Goal: Task Accomplishment & Management: Complete application form

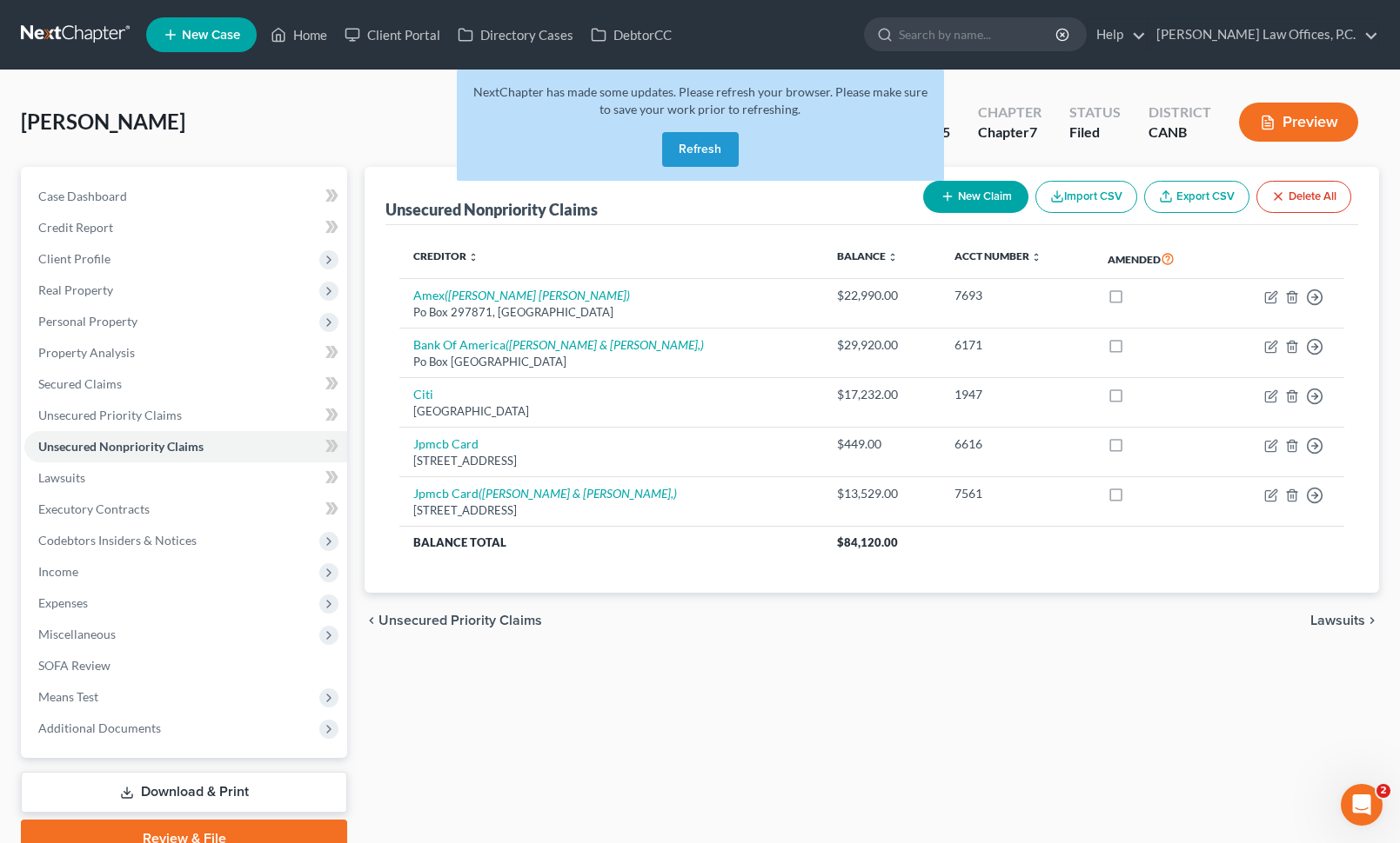
click at [712, 150] on button "Refresh" at bounding box center [700, 150] width 76 height 35
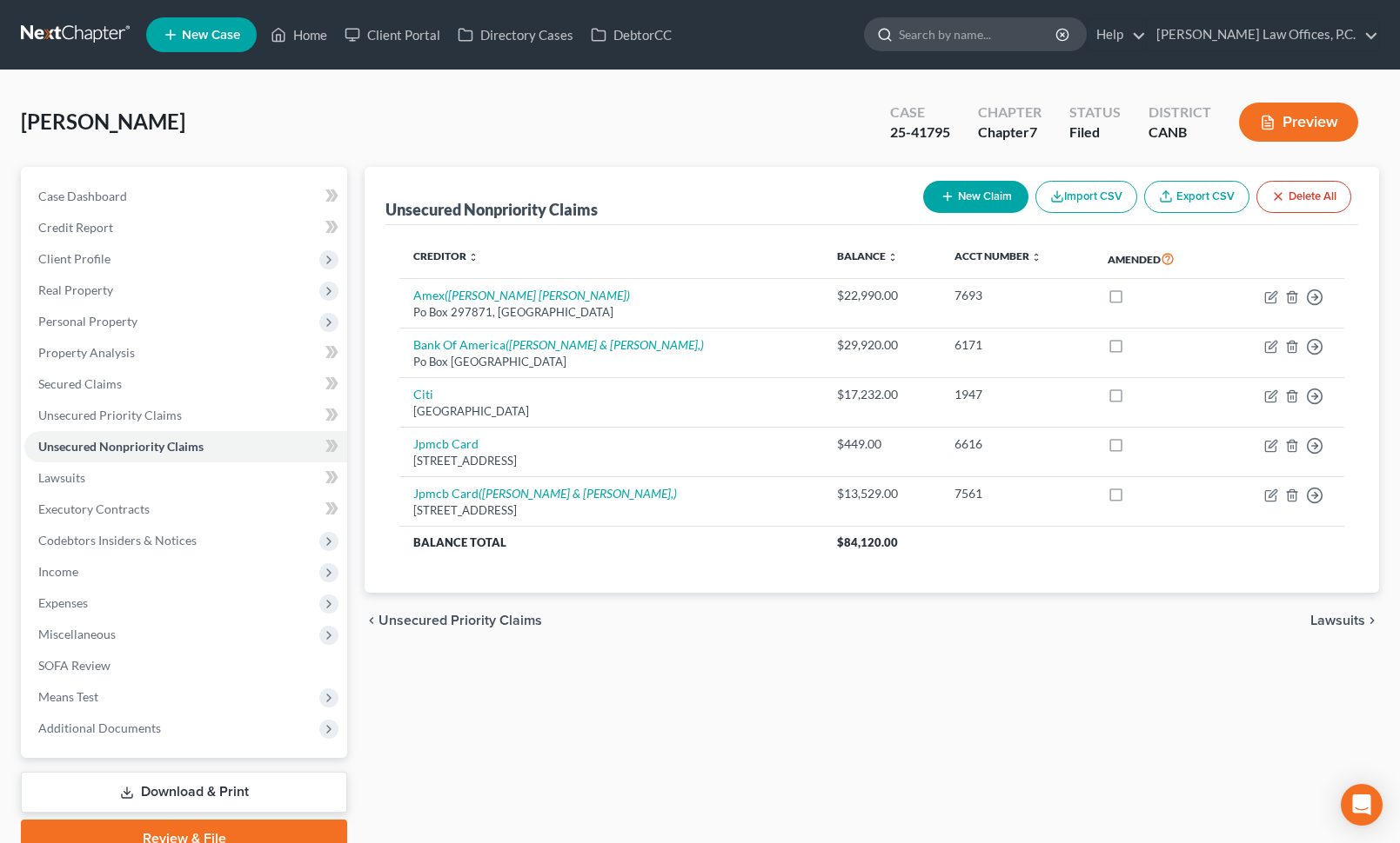
click at [1016, 45] on input "search" at bounding box center [978, 34] width 159 height 32
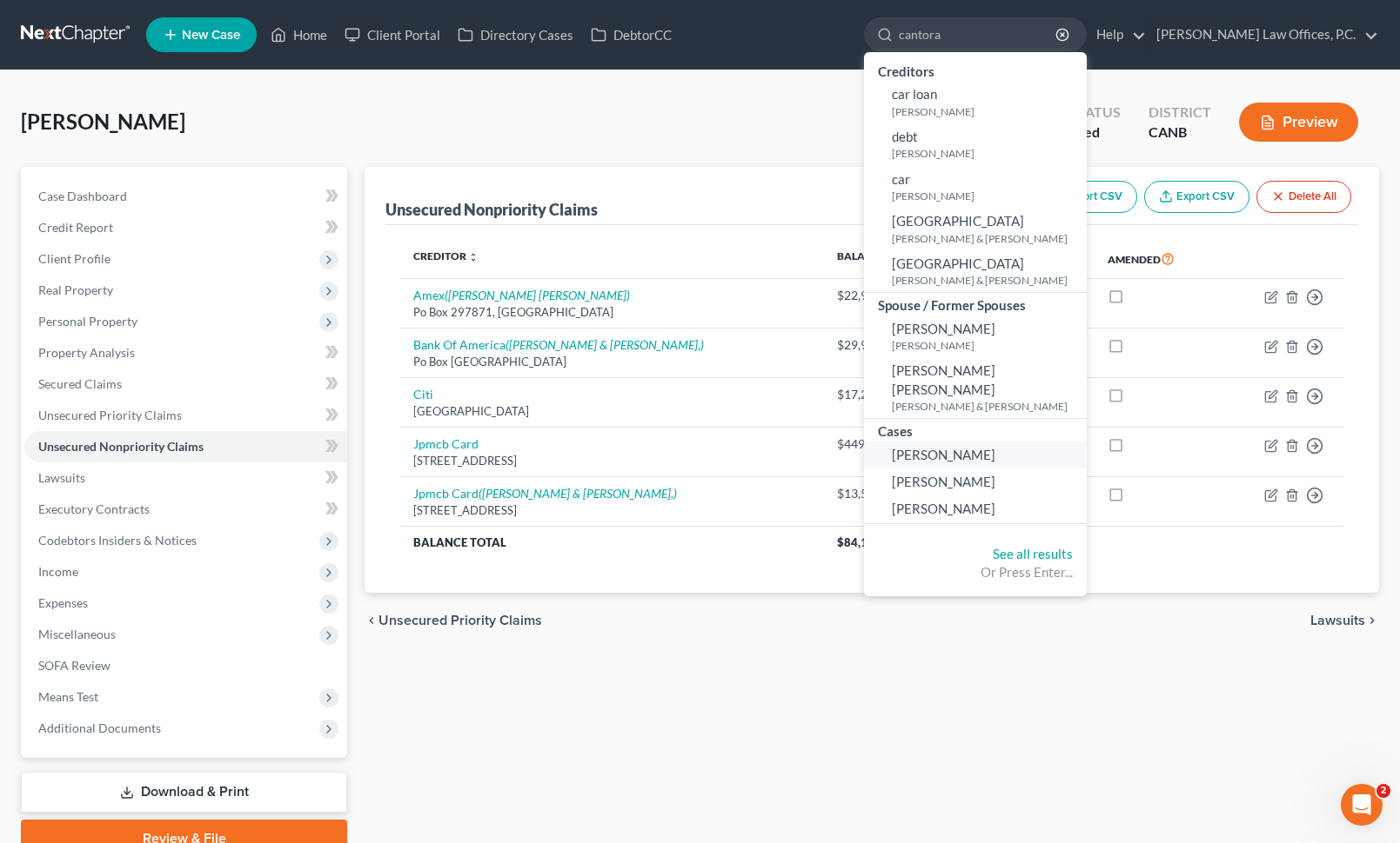
type input "cantora"
click at [995, 447] on span "Cantora, Christopher" at bounding box center [943, 454] width 104 height 15
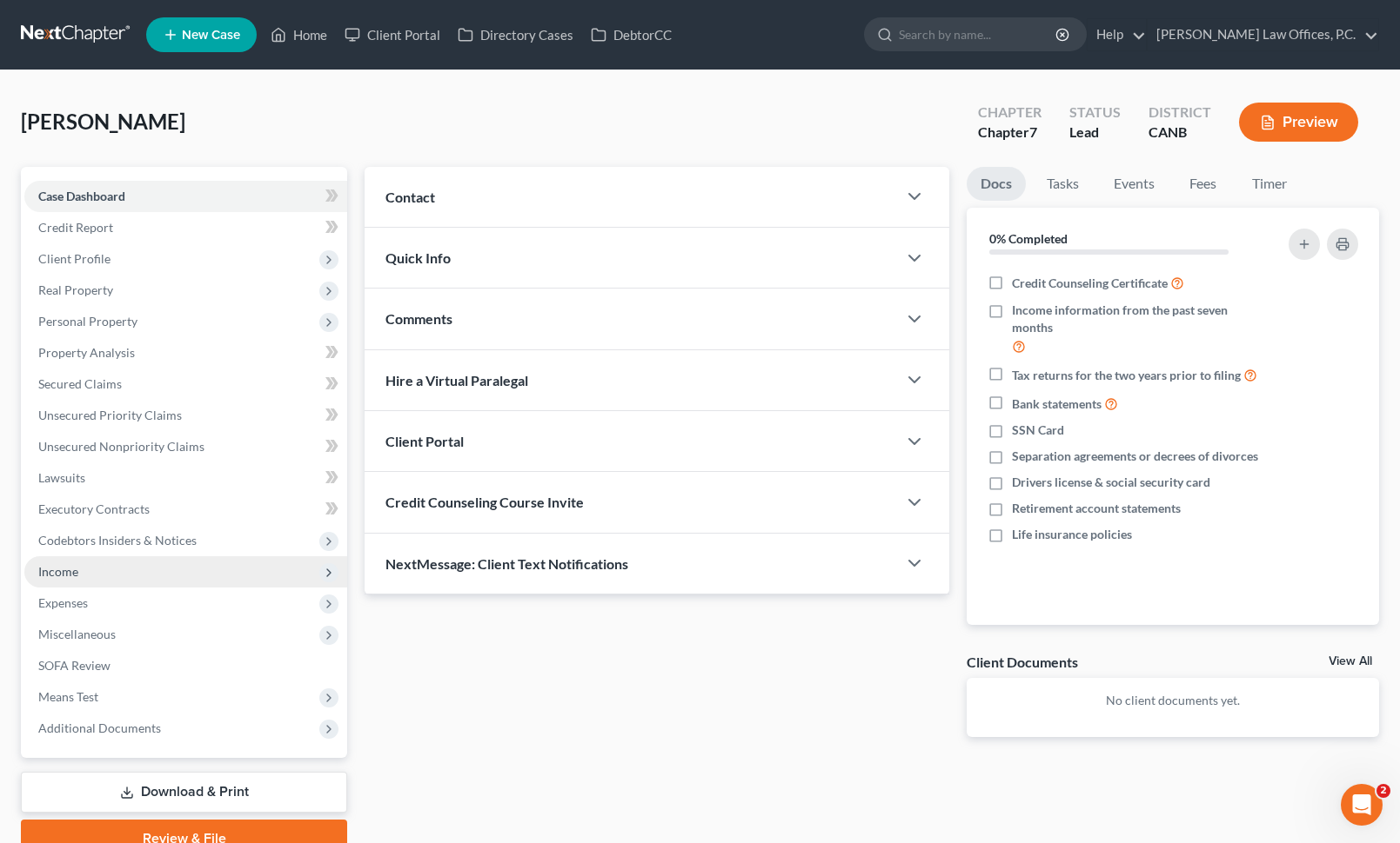
click at [205, 574] on span "Income" at bounding box center [186, 572] width 323 height 31
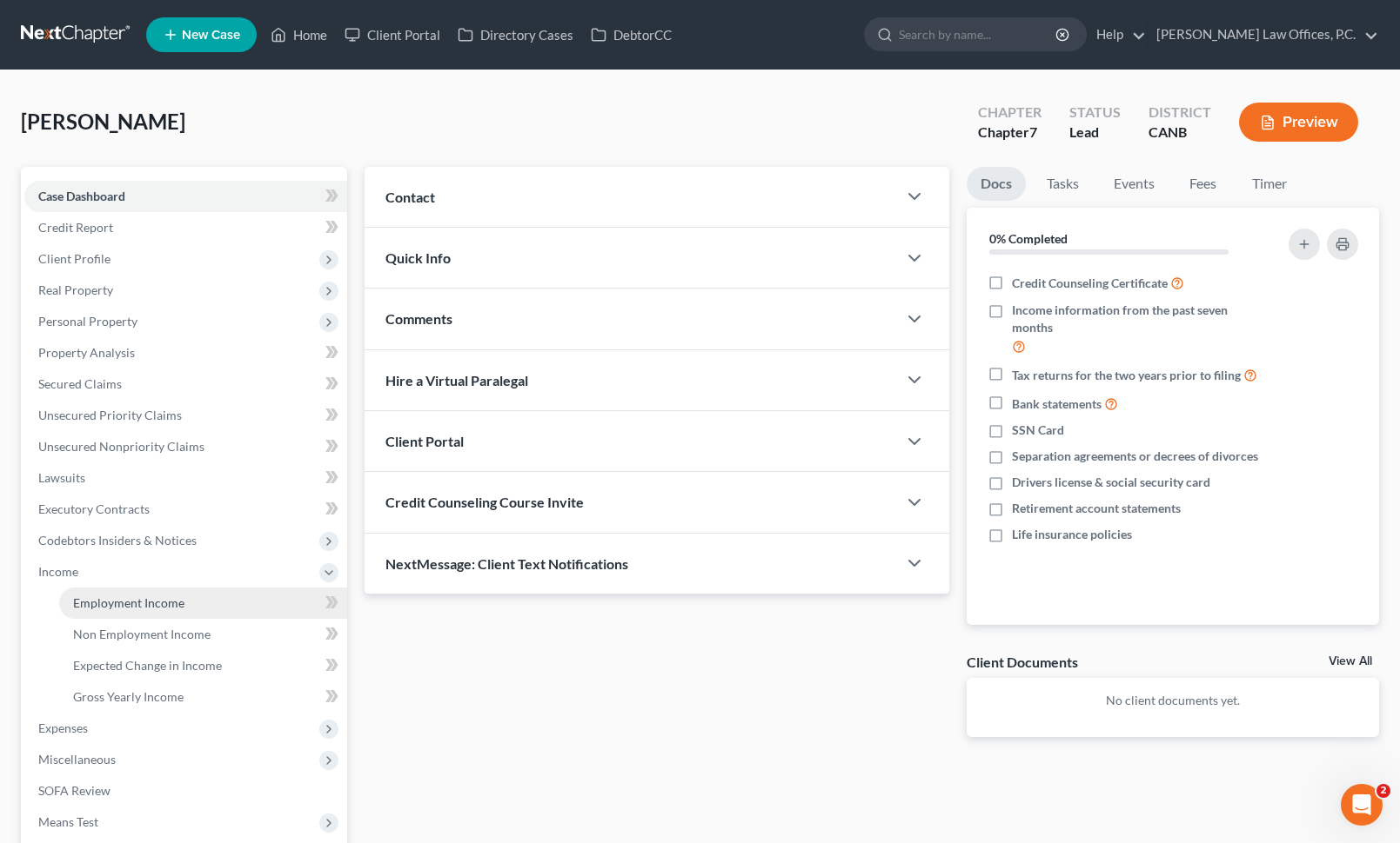
click at [201, 594] on link "Employment Income" at bounding box center [203, 603] width 288 height 31
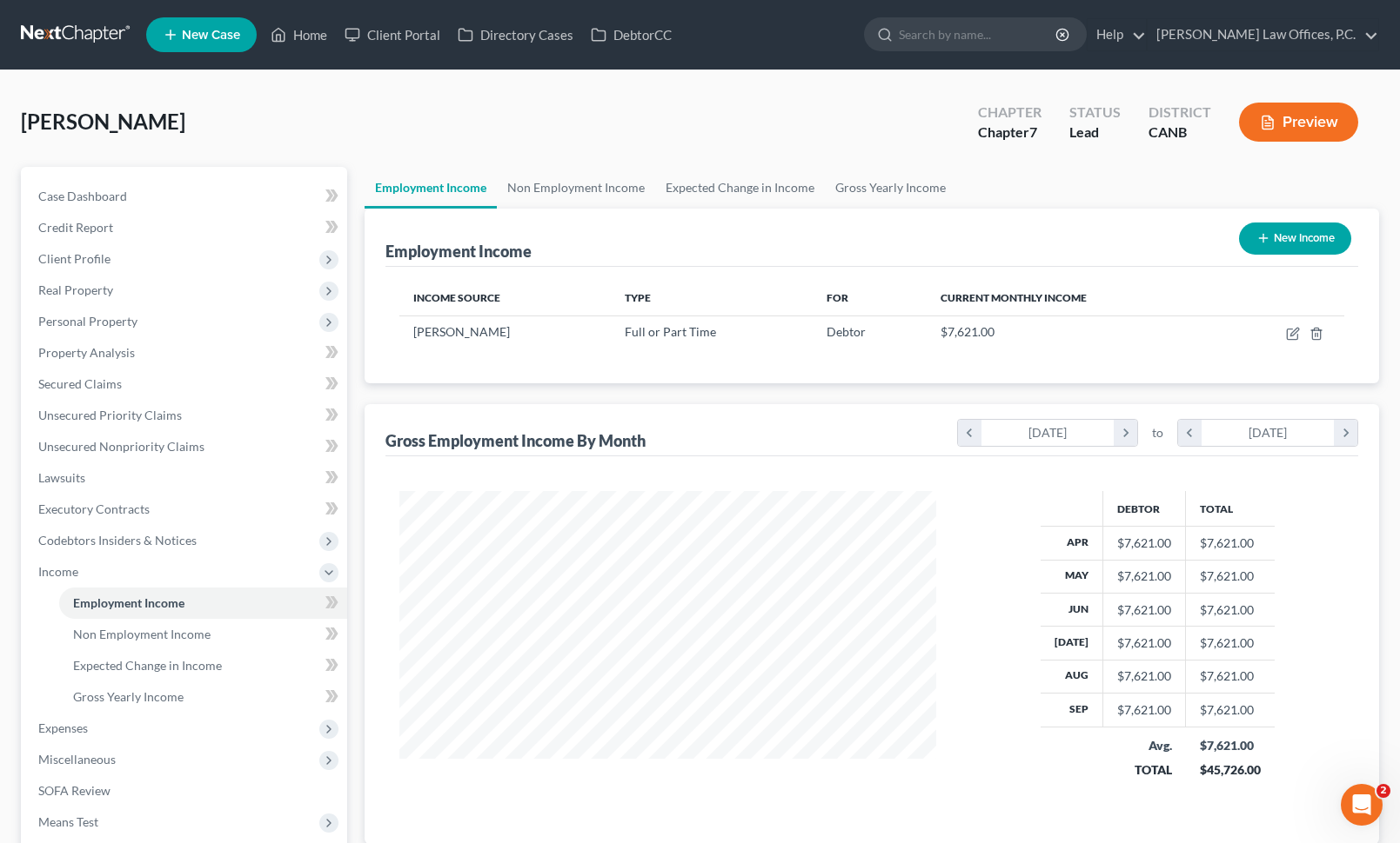
scroll to position [311, 572]
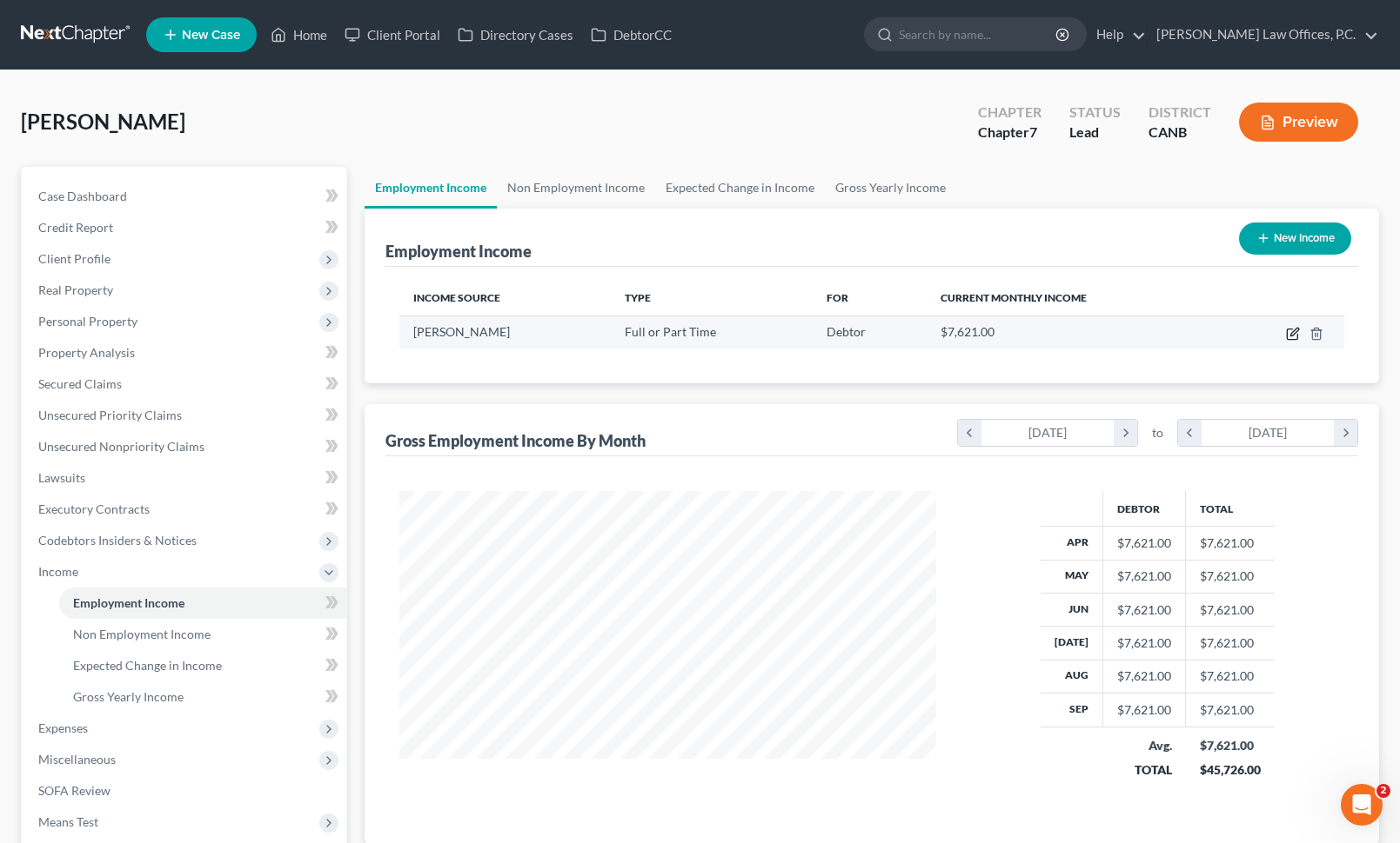
click at [1294, 331] on icon "button" at bounding box center [1292, 333] width 14 height 14
select select "0"
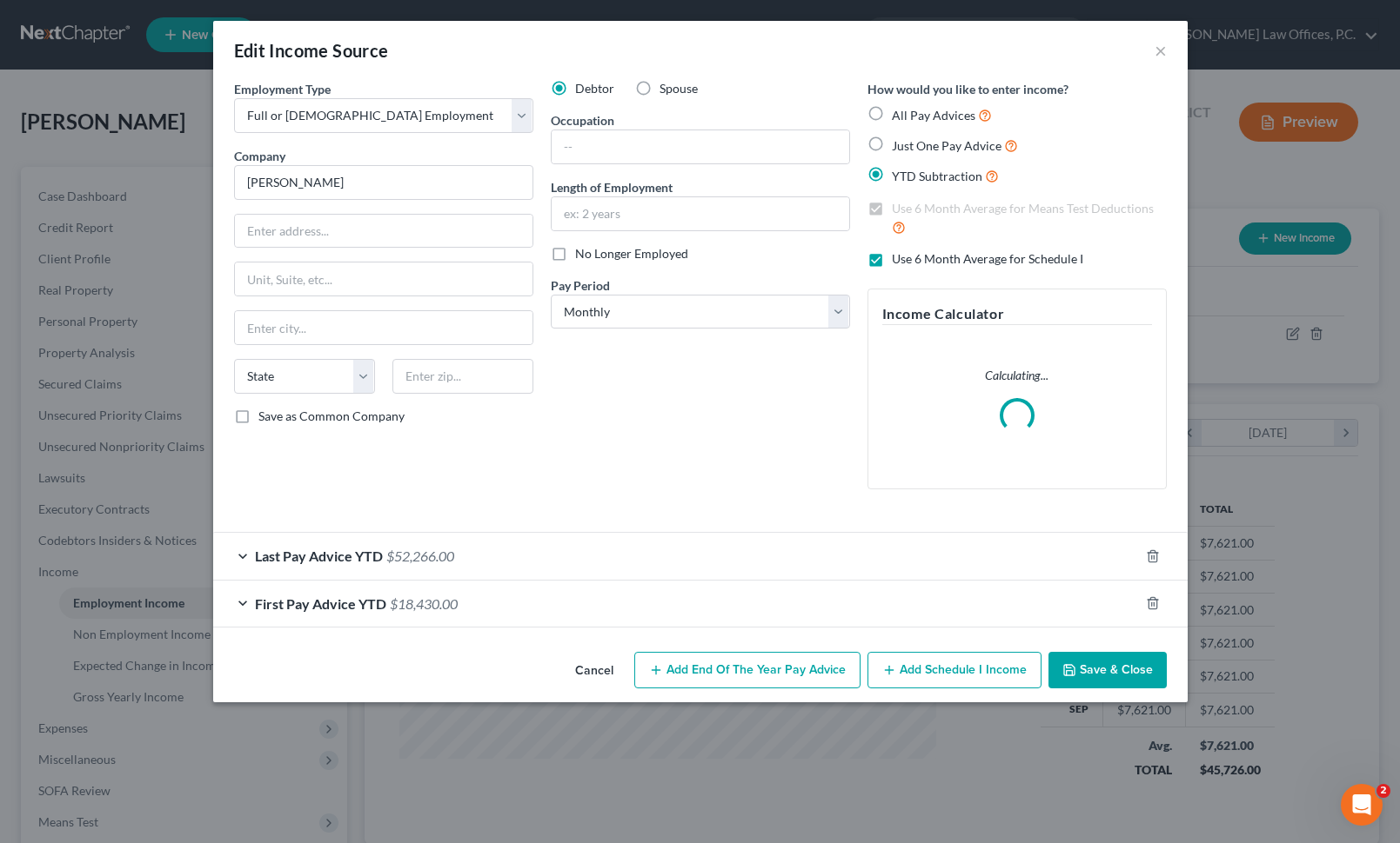
click at [538, 562] on div "Last Pay Advice YTD $52,266.00" at bounding box center [676, 556] width 925 height 46
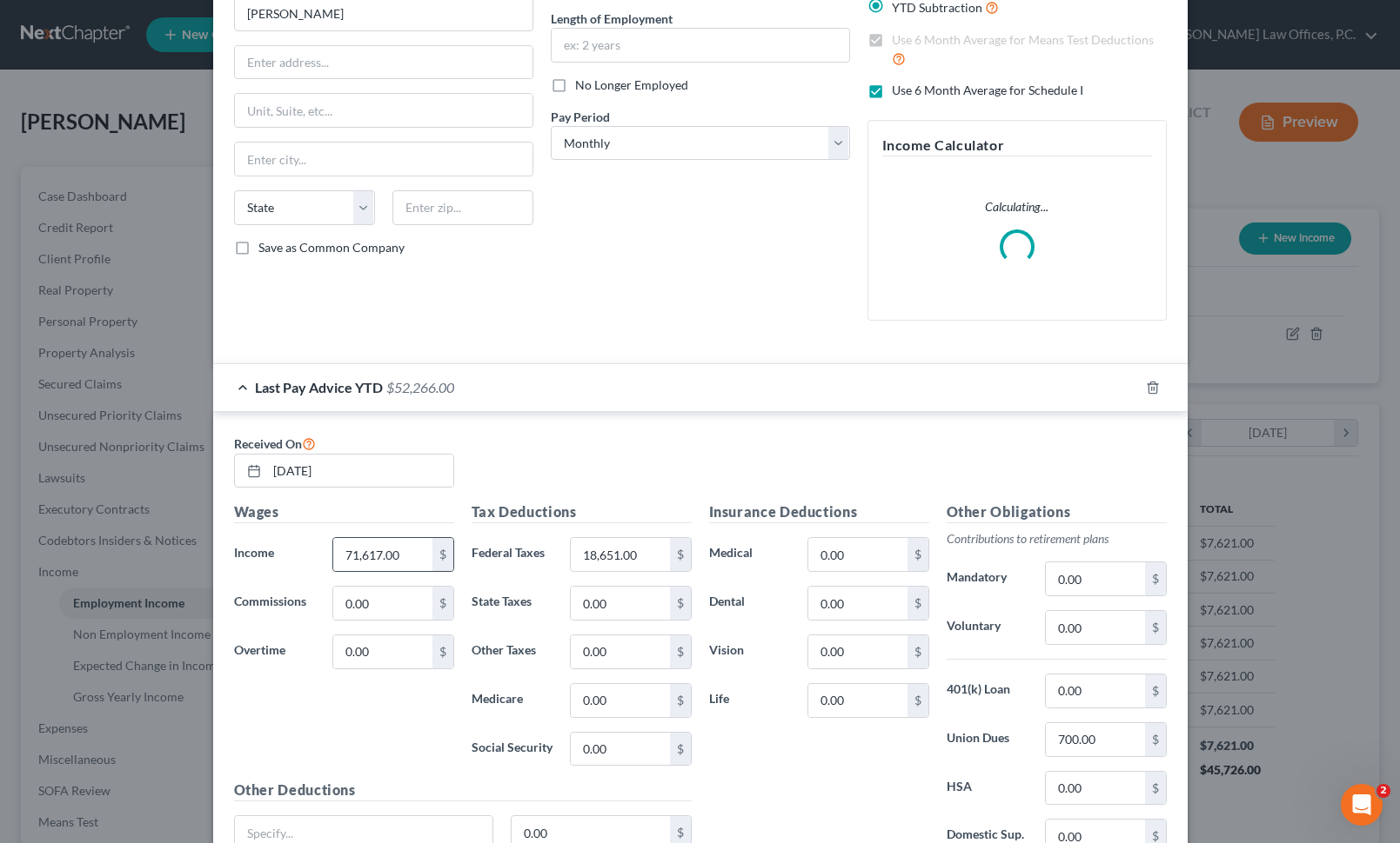
scroll to position [260, 0]
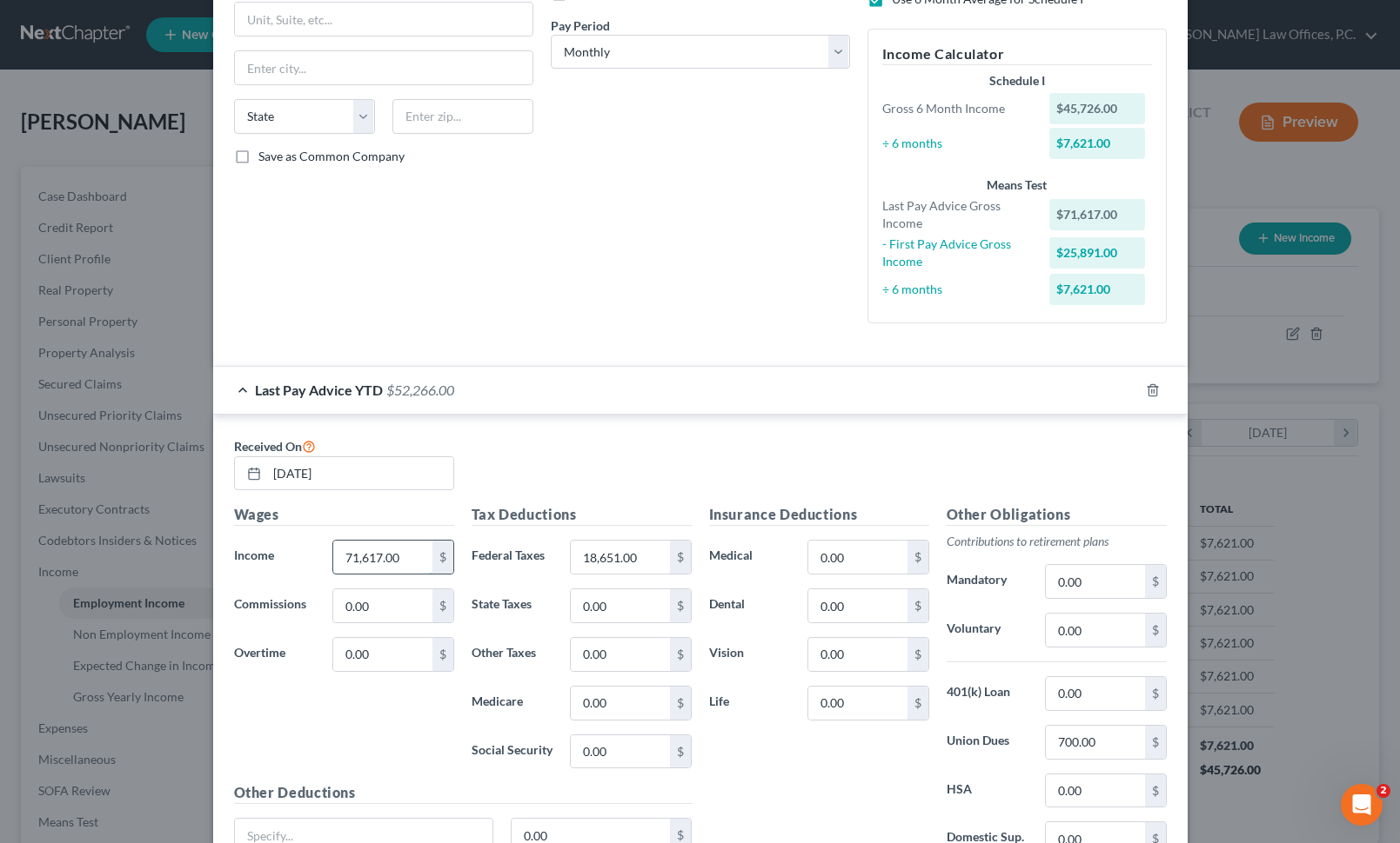
click at [365, 554] on input "71,617.00" at bounding box center [382, 557] width 98 height 33
click at [393, 563] on input "71,617.00" at bounding box center [382, 557] width 98 height 33
paste input "404."
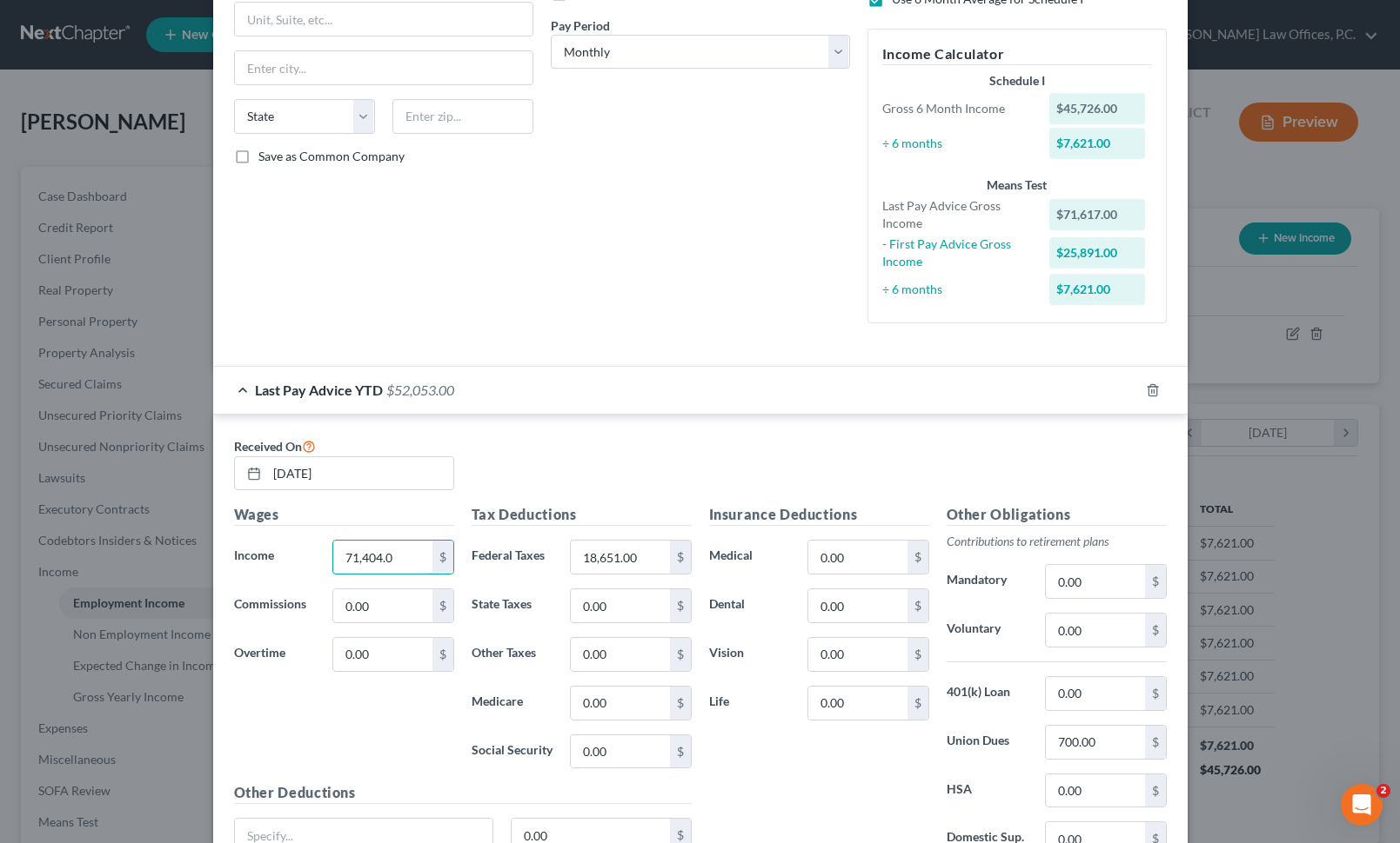
type input "71,404.0"
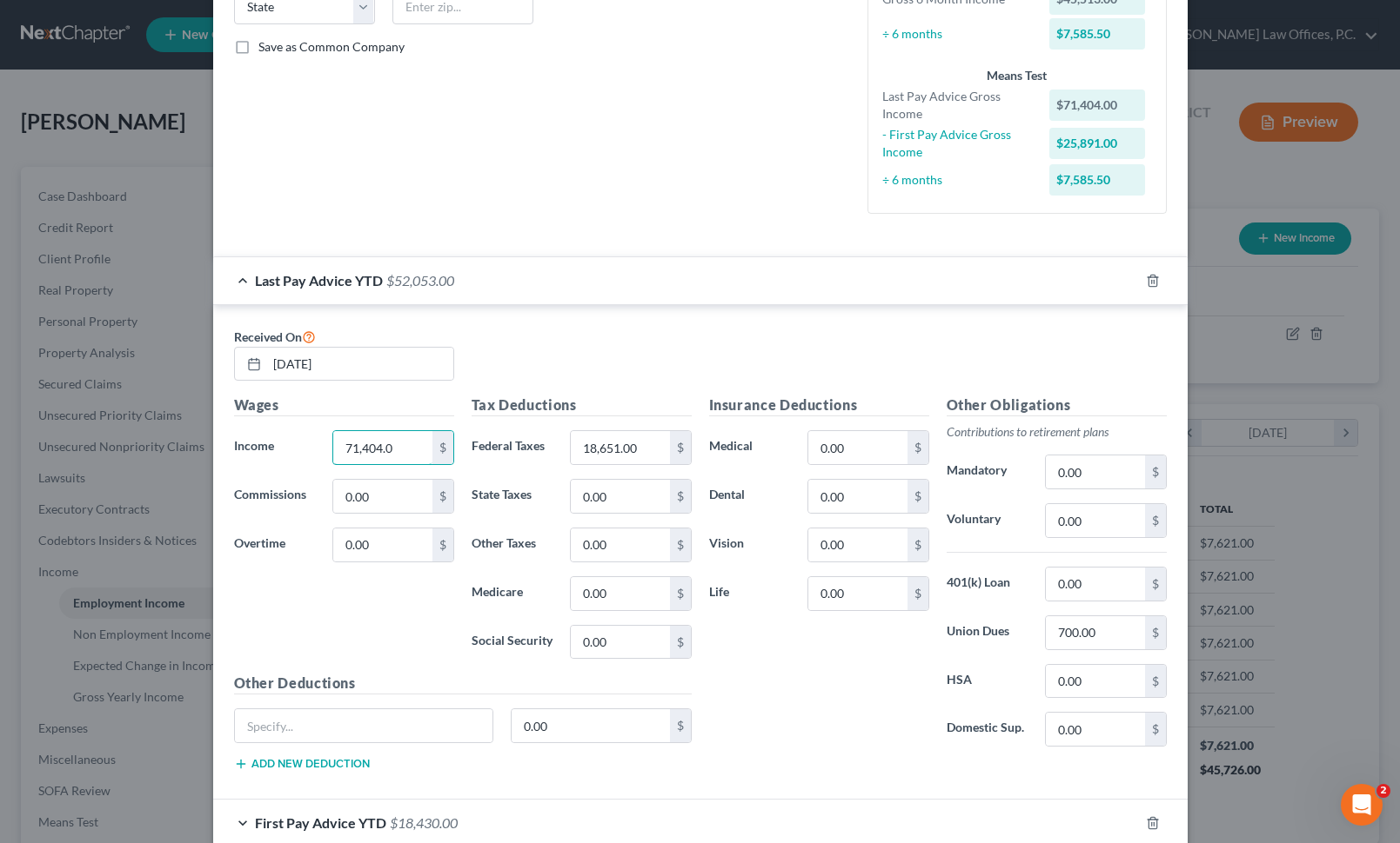
scroll to position [469, 0]
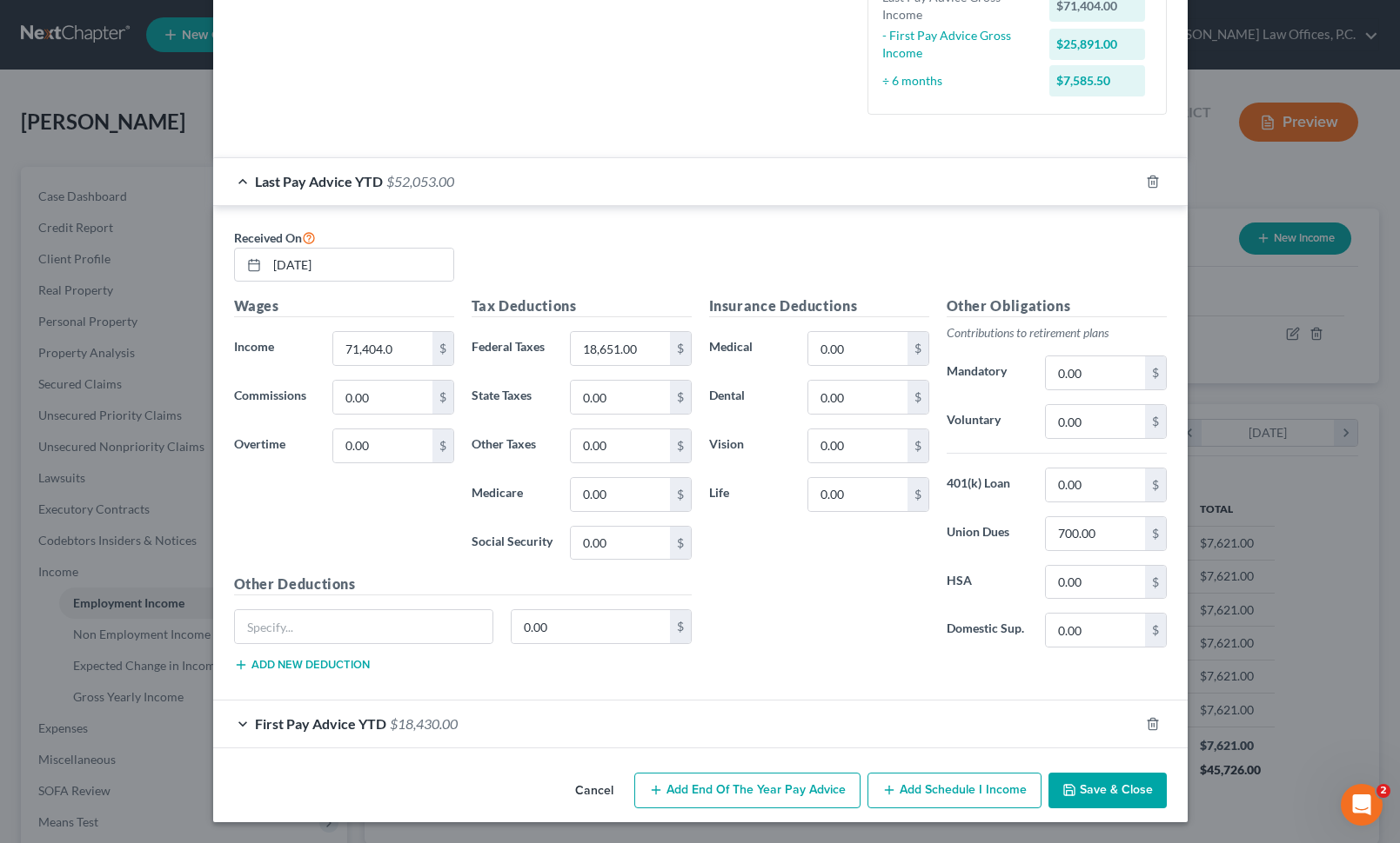
click at [416, 733] on div "First Pay Advice YTD $18,430.00" at bounding box center [676, 724] width 925 height 46
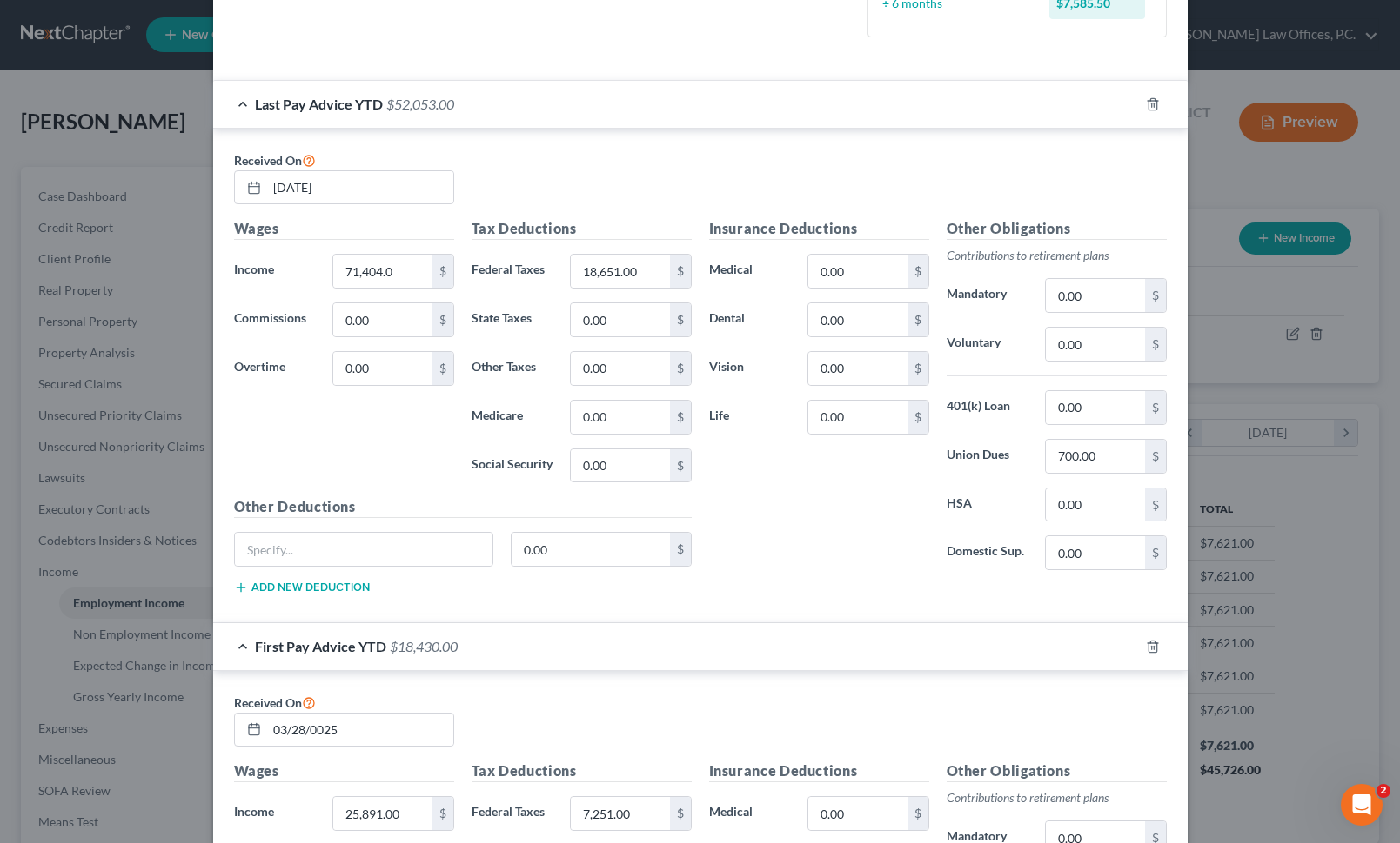
scroll to position [548, 0]
click at [615, 266] on input "18,651.00" at bounding box center [619, 270] width 98 height 33
type input "9,840"
type input "3,530"
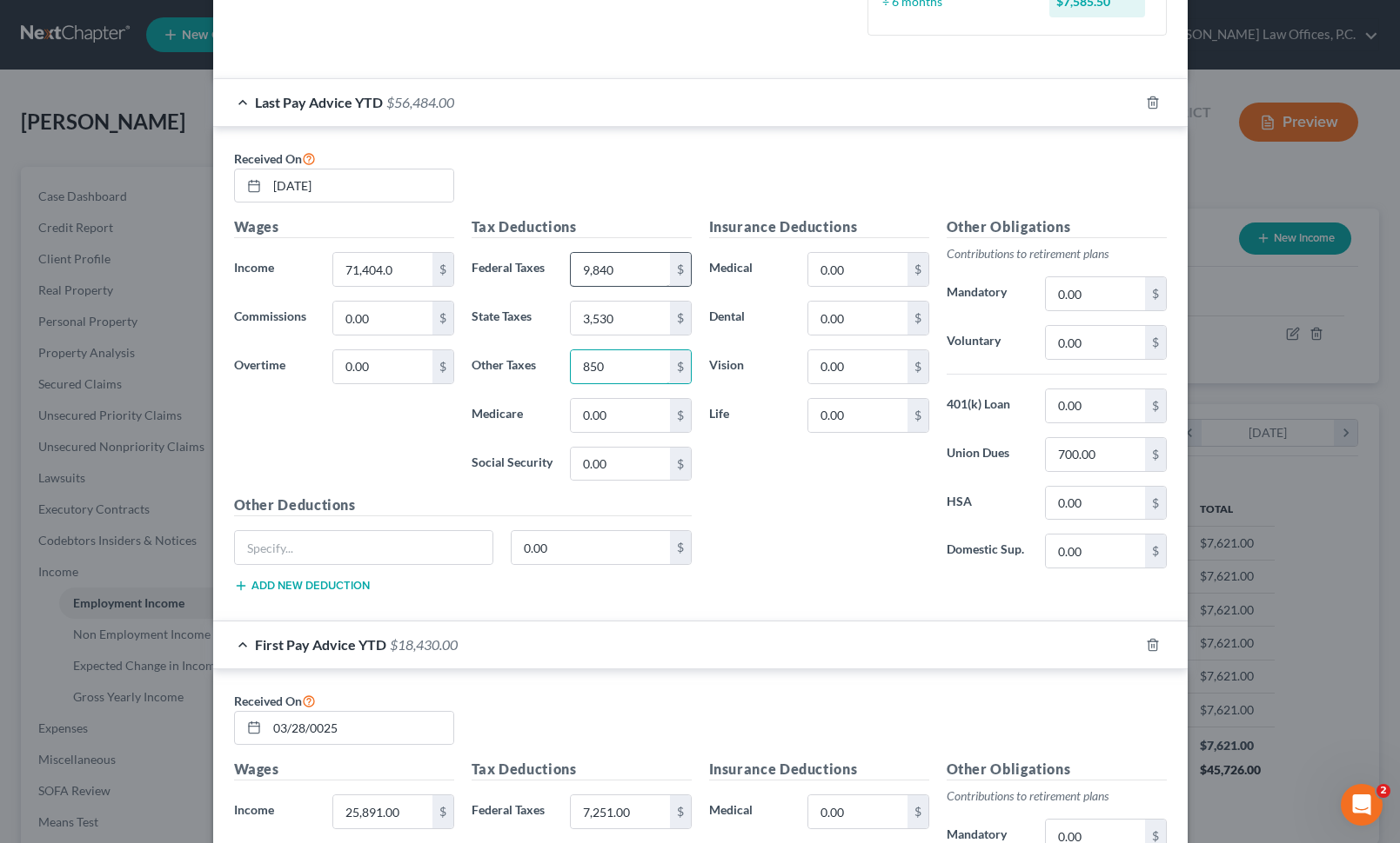
type input "850"
type input "1,028"
type input "4,396"
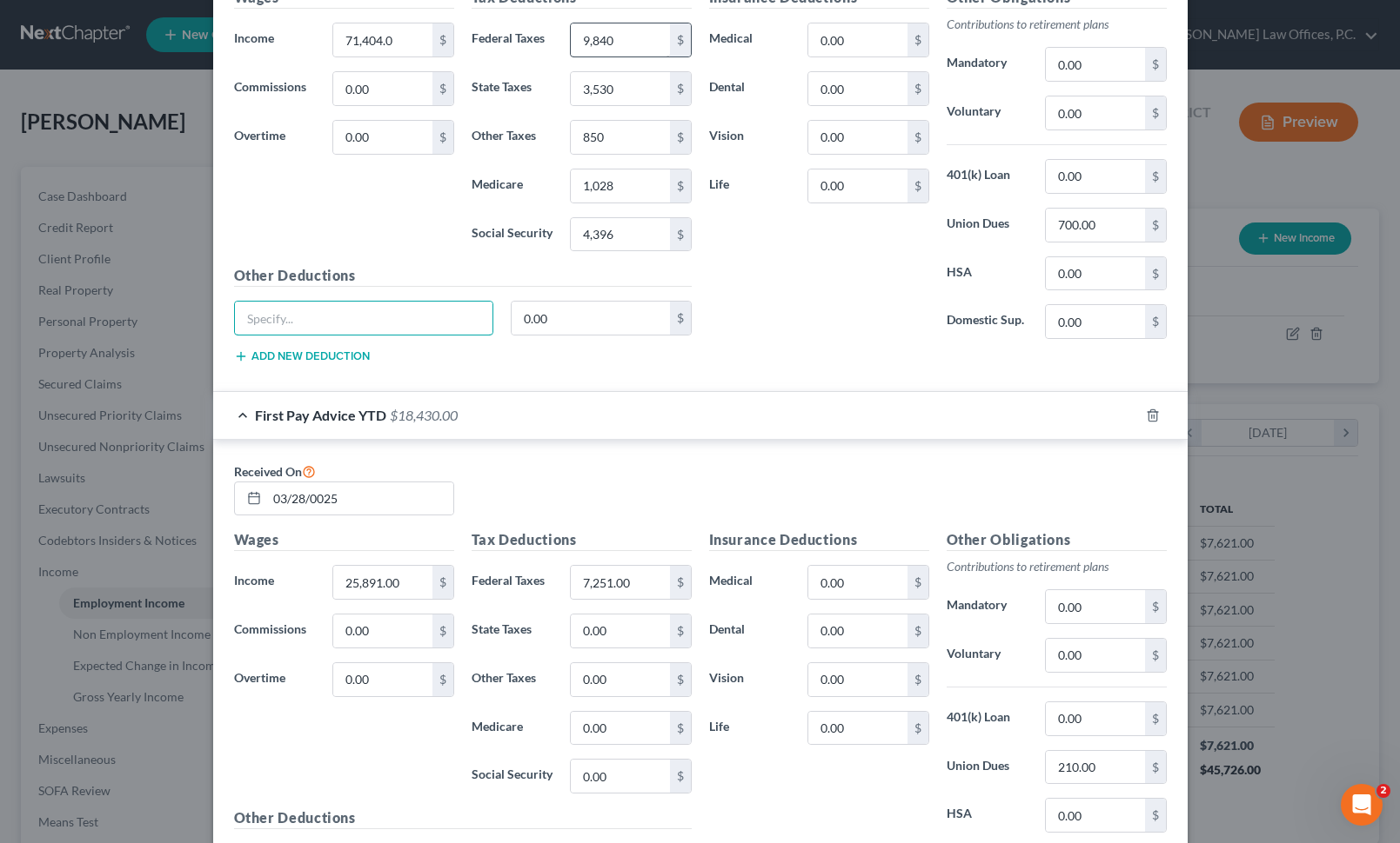
scroll to position [743, 0]
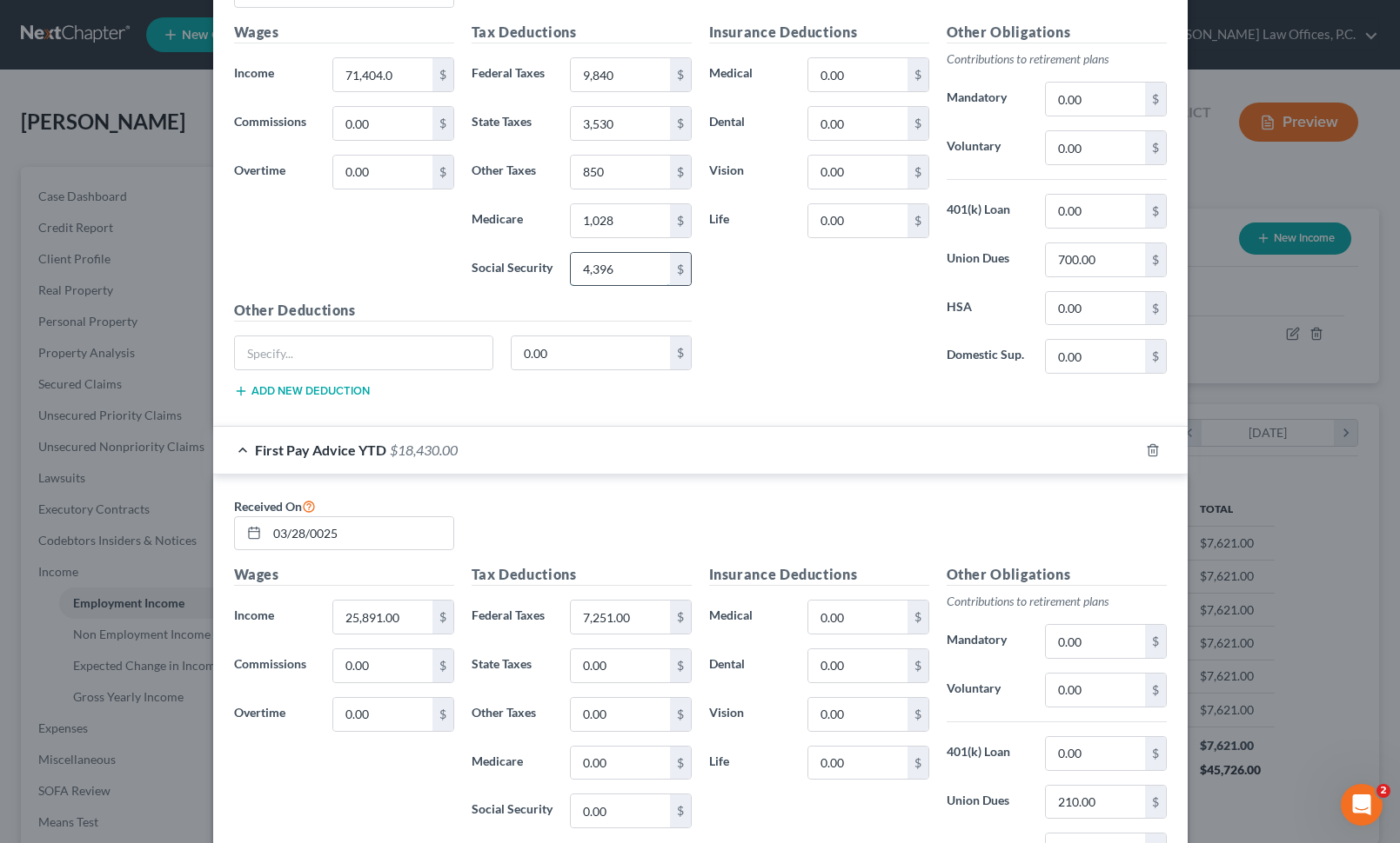
click at [634, 269] on input "4,396" at bounding box center [619, 270] width 98 height 33
click at [647, 221] on input "1,028" at bounding box center [619, 221] width 98 height 33
click at [641, 159] on input "850" at bounding box center [619, 171] width 98 height 33
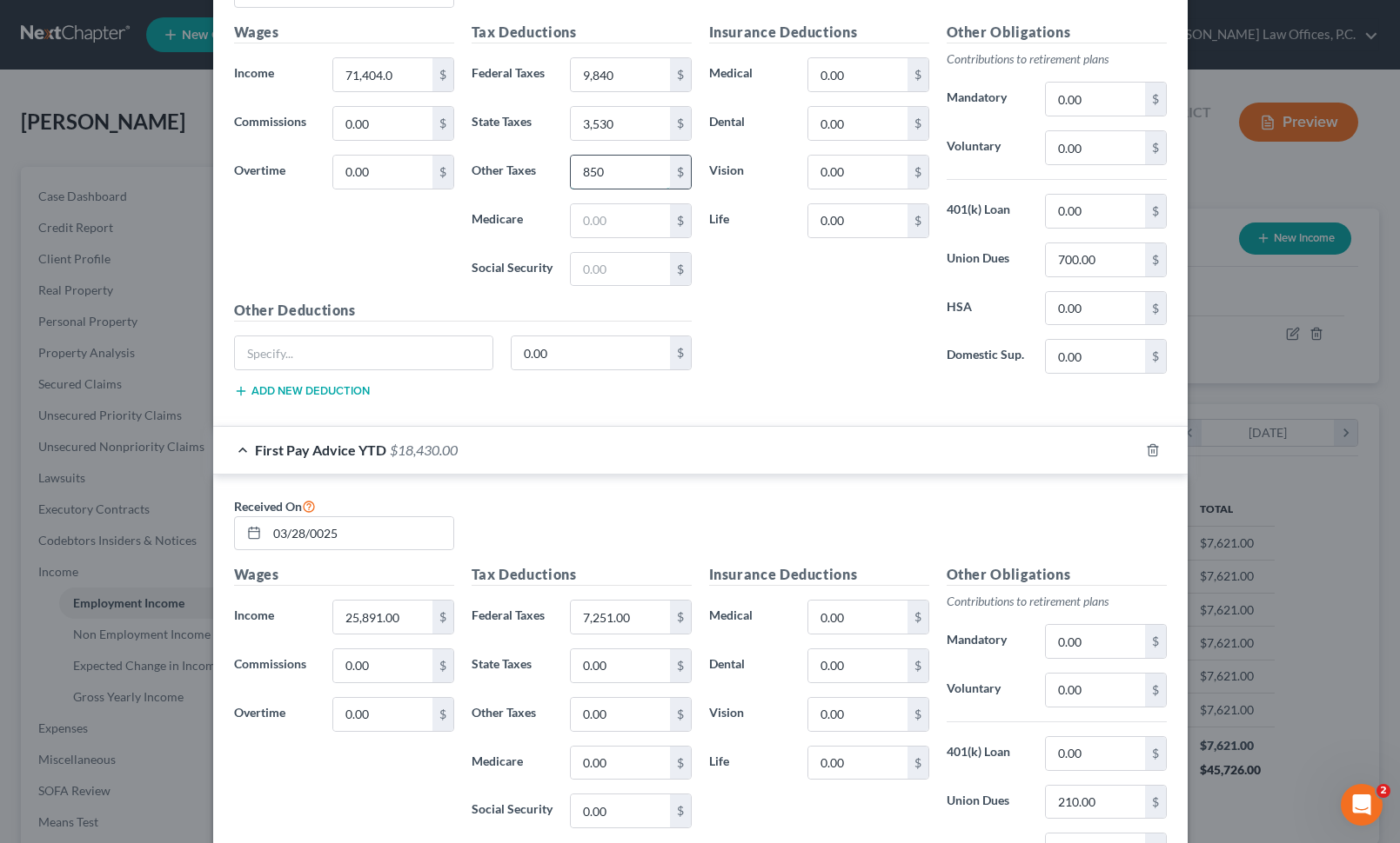
click at [641, 159] on input "850" at bounding box center [619, 171] width 98 height 33
click at [641, 111] on input "3,530" at bounding box center [619, 123] width 98 height 33
click at [637, 73] on input "9,840" at bounding box center [619, 74] width 98 height 33
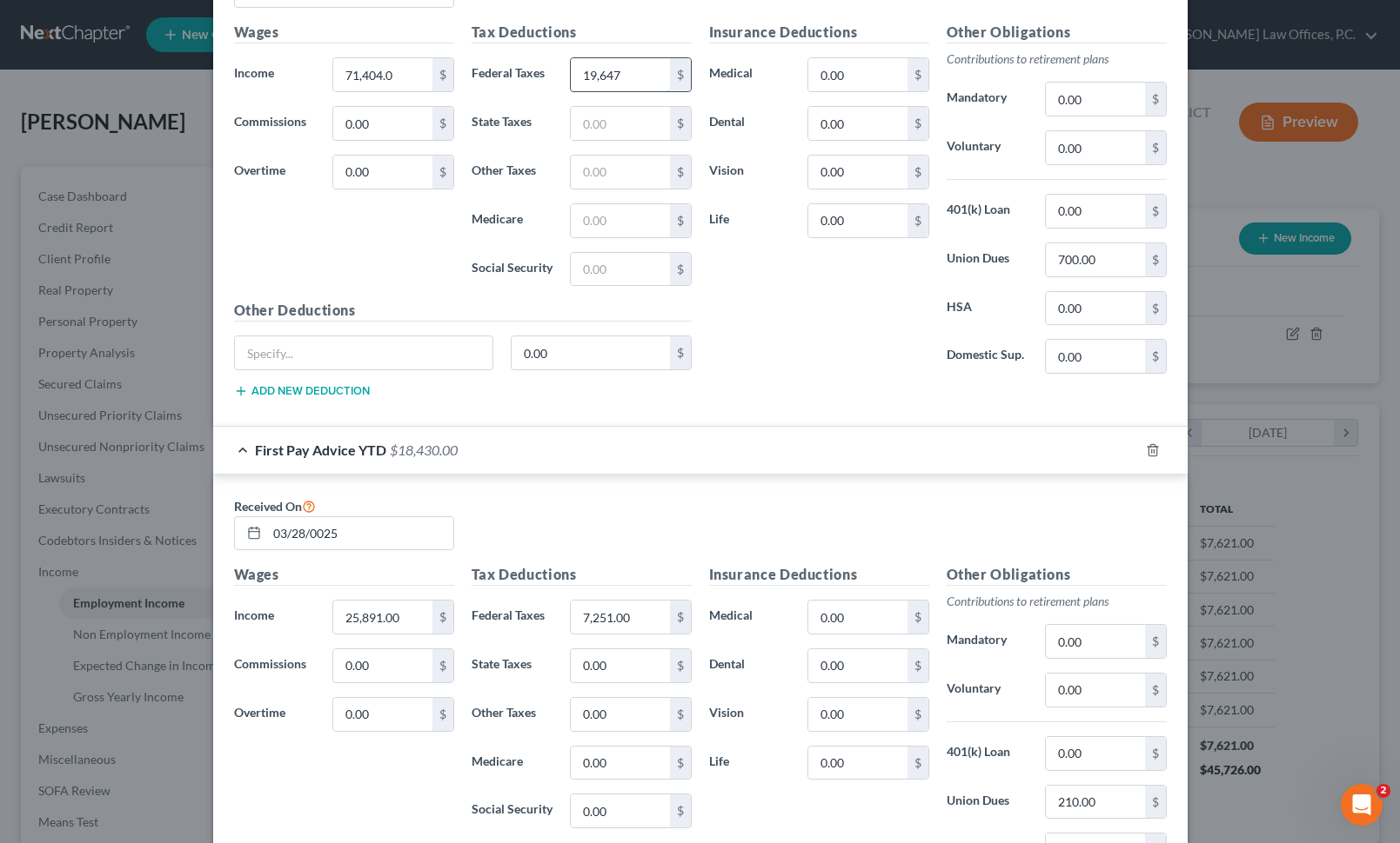
type input "19,647"
click at [853, 78] on input "0.00" at bounding box center [857, 74] width 98 height 33
click at [1109, 271] on input "700.00" at bounding box center [1094, 260] width 98 height 33
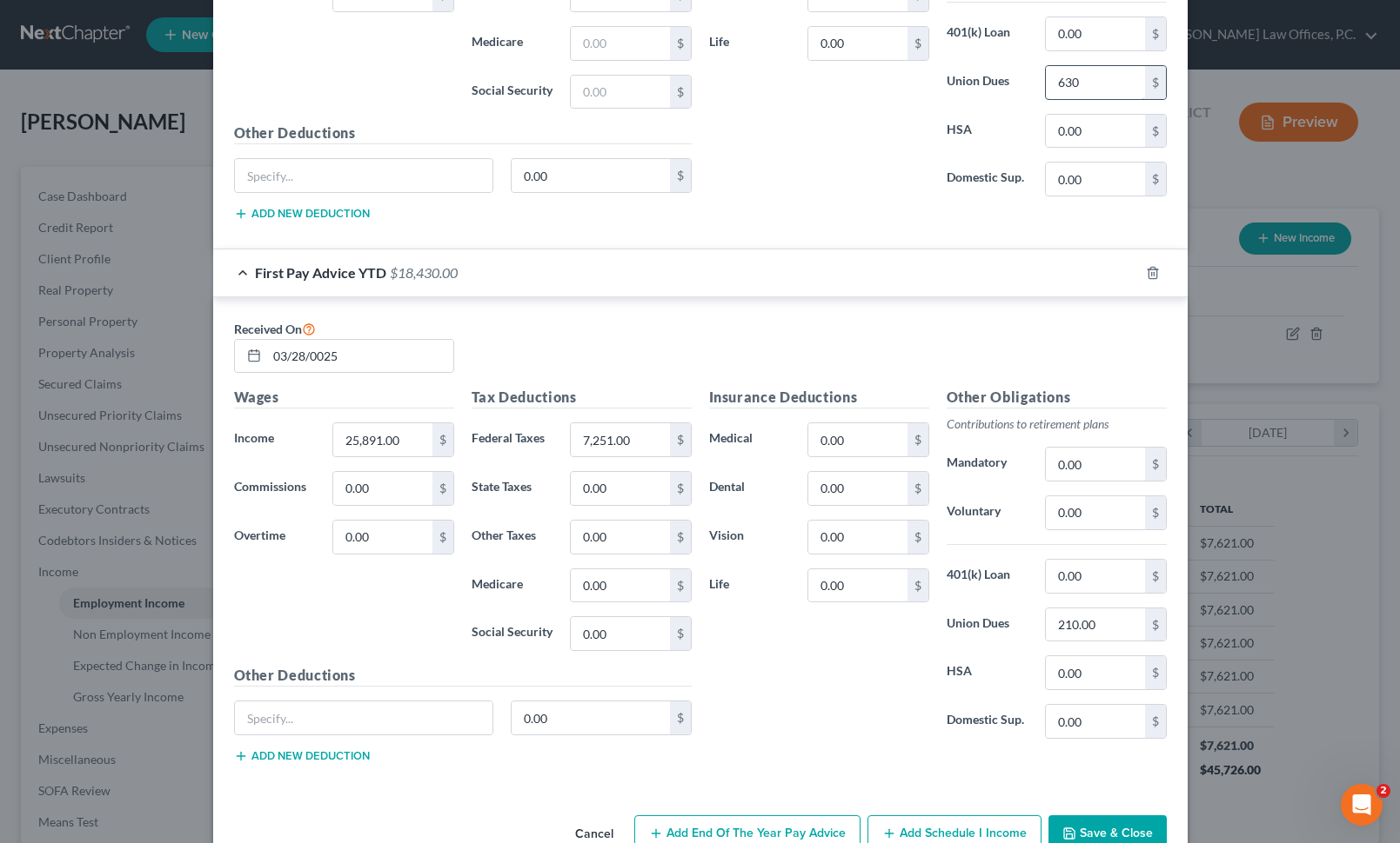
scroll to position [963, 0]
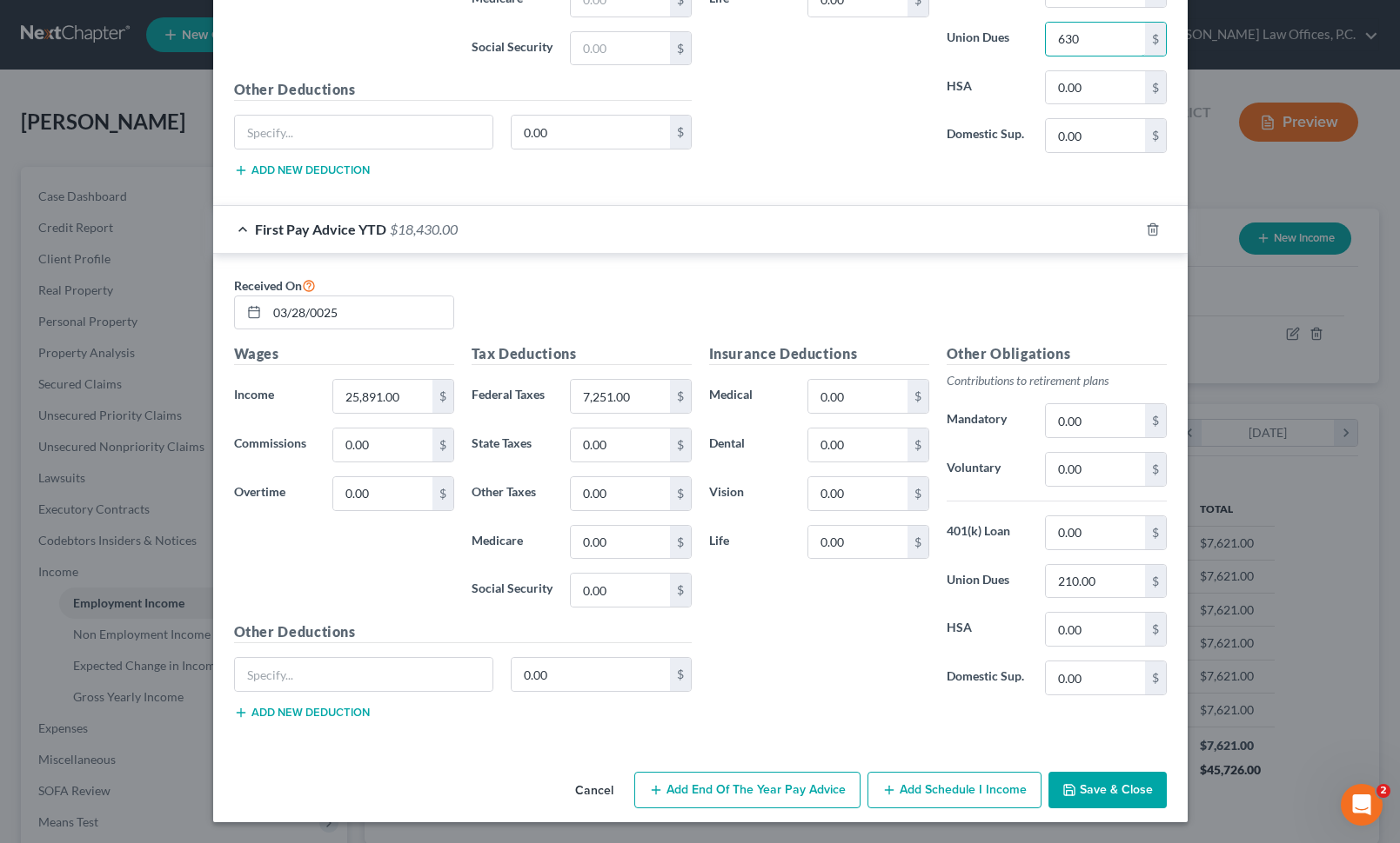
type input "630"
click at [1100, 776] on button "Save & Close" at bounding box center [1107, 791] width 118 height 36
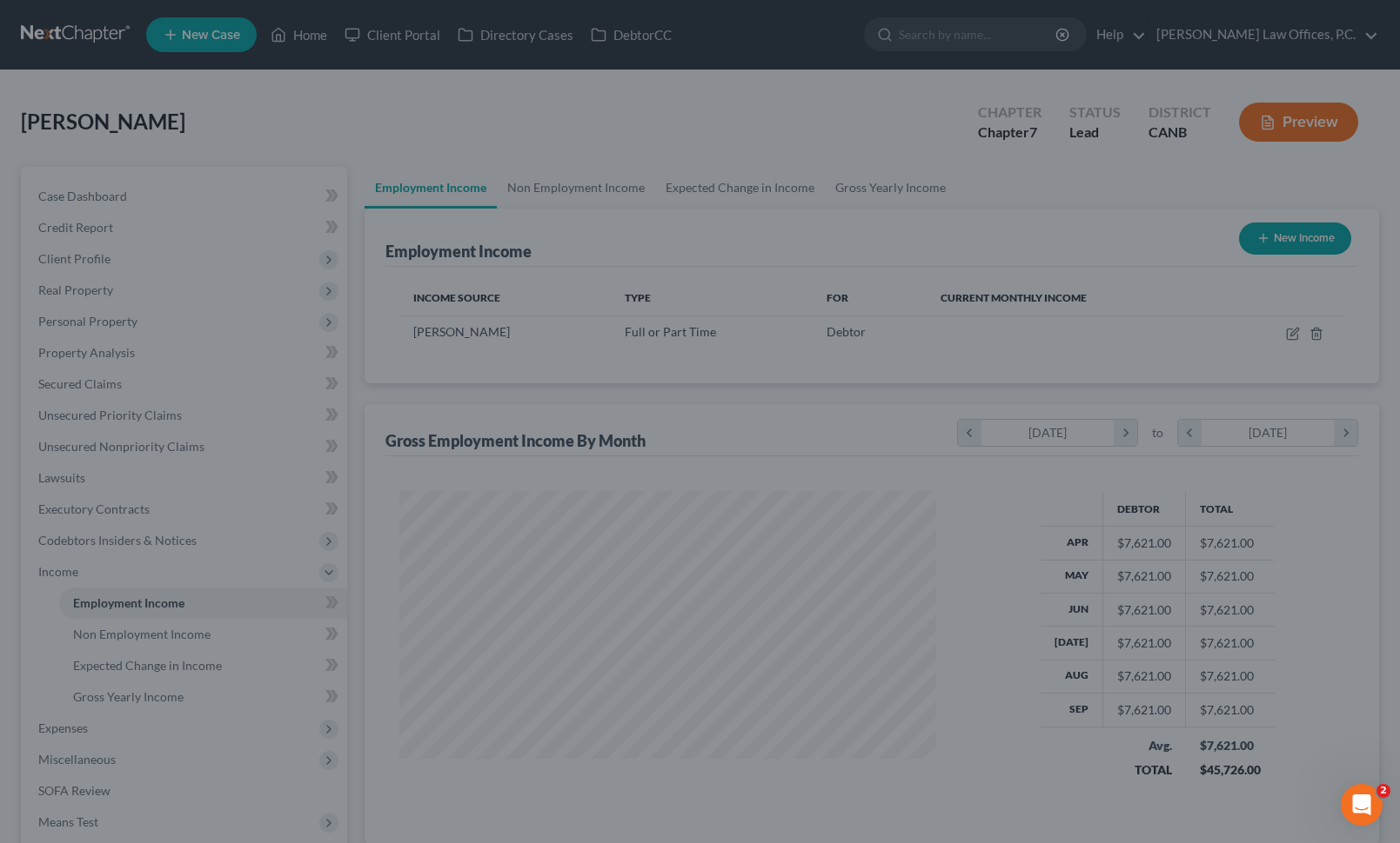
click at [1091, 775] on div "Edit Income Source × Employment Type * Select Full or Part Time Employment Self…" at bounding box center [700, 421] width 1400 height 843
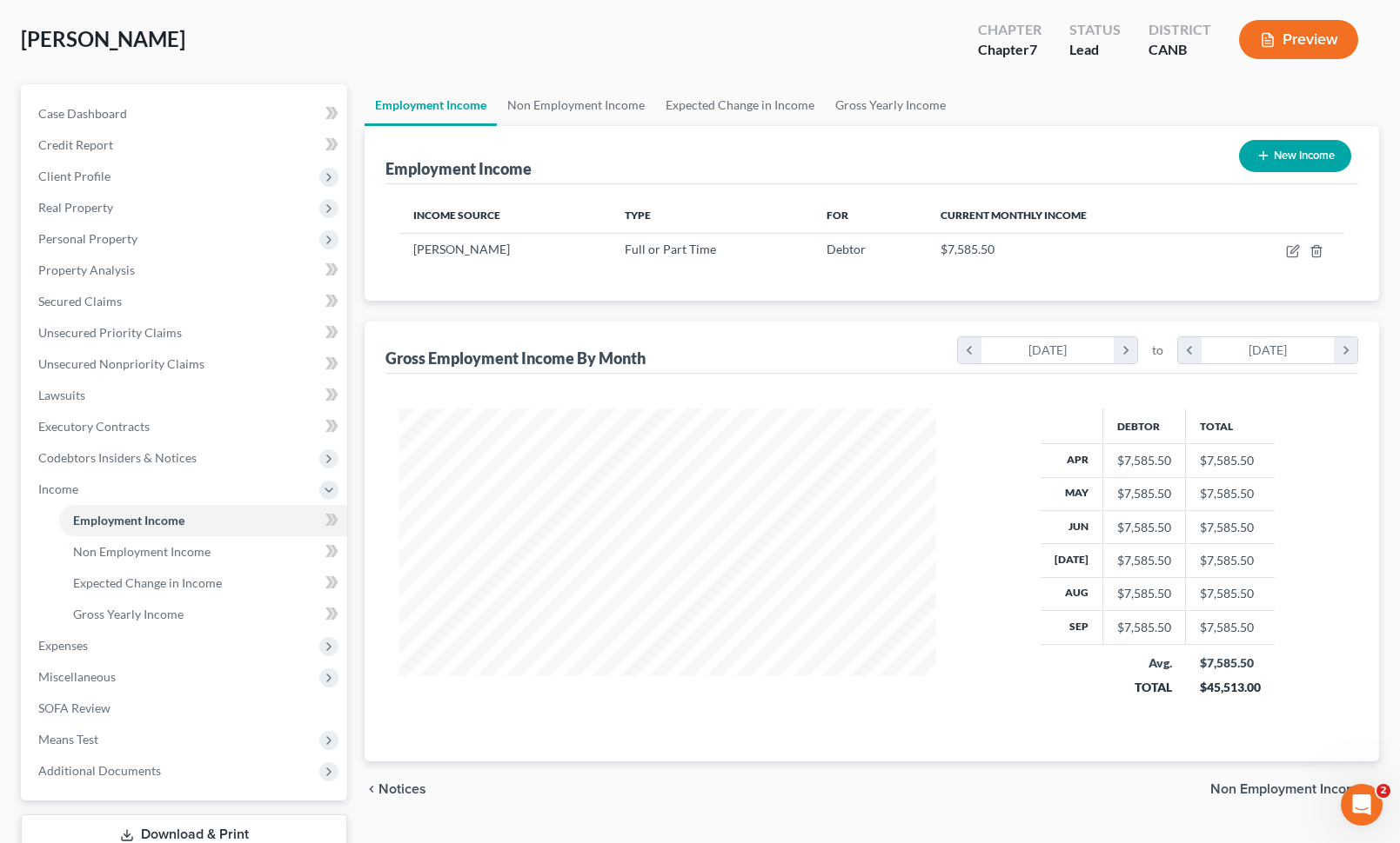
scroll to position [133, 0]
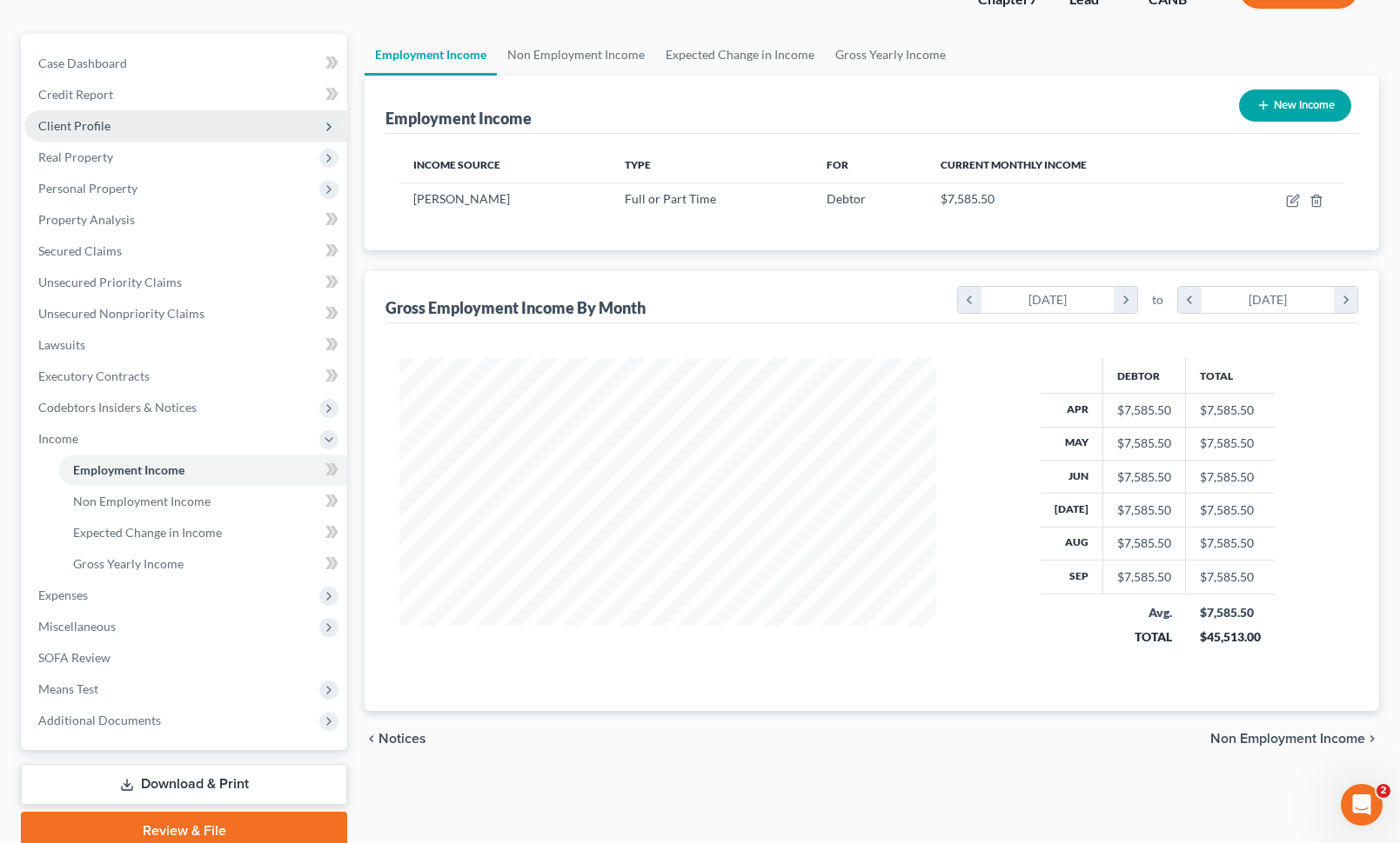
click at [165, 131] on span "Client Profile" at bounding box center [186, 126] width 323 height 31
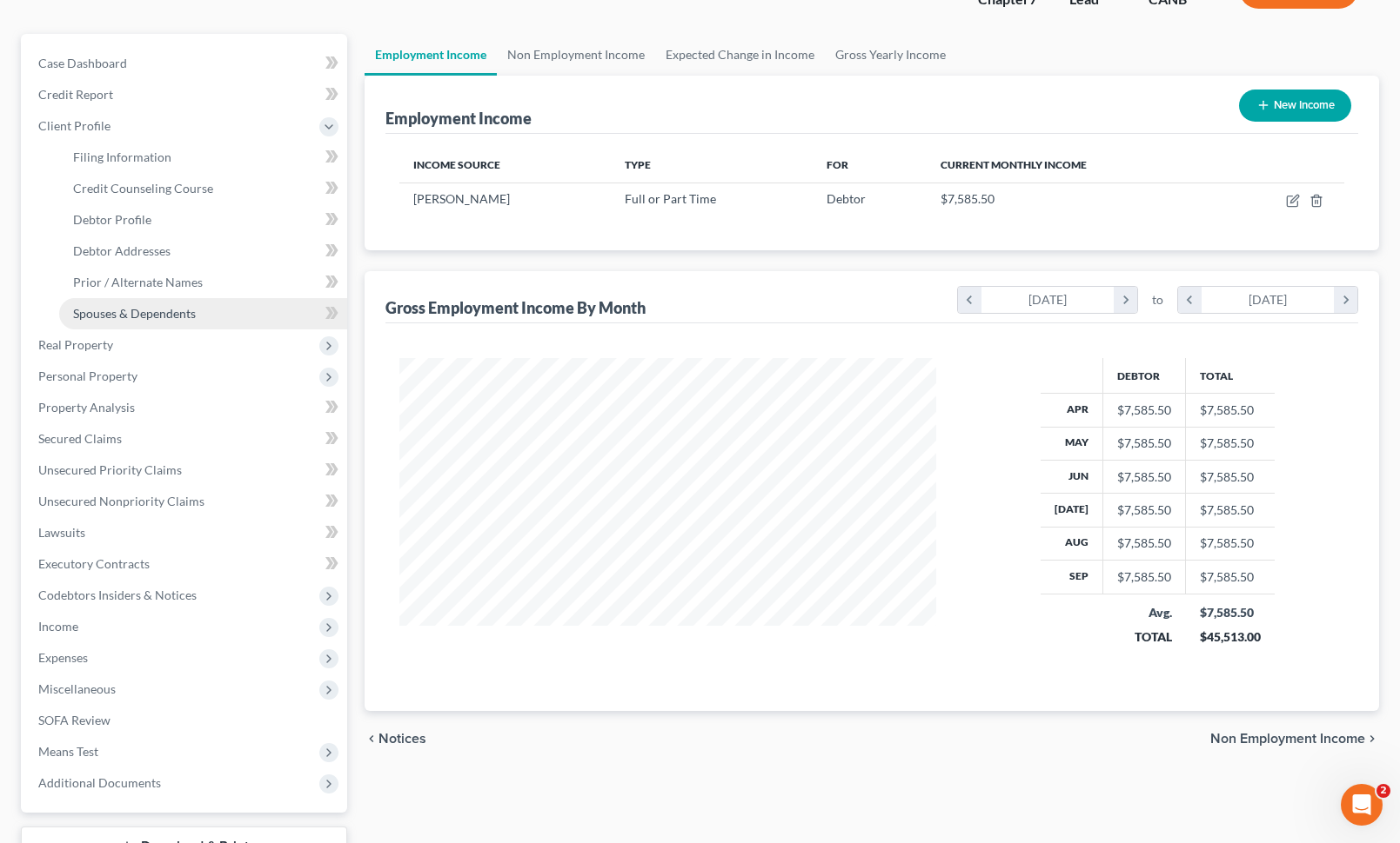
click at [191, 310] on span "Spouses & Dependents" at bounding box center [134, 313] width 123 height 15
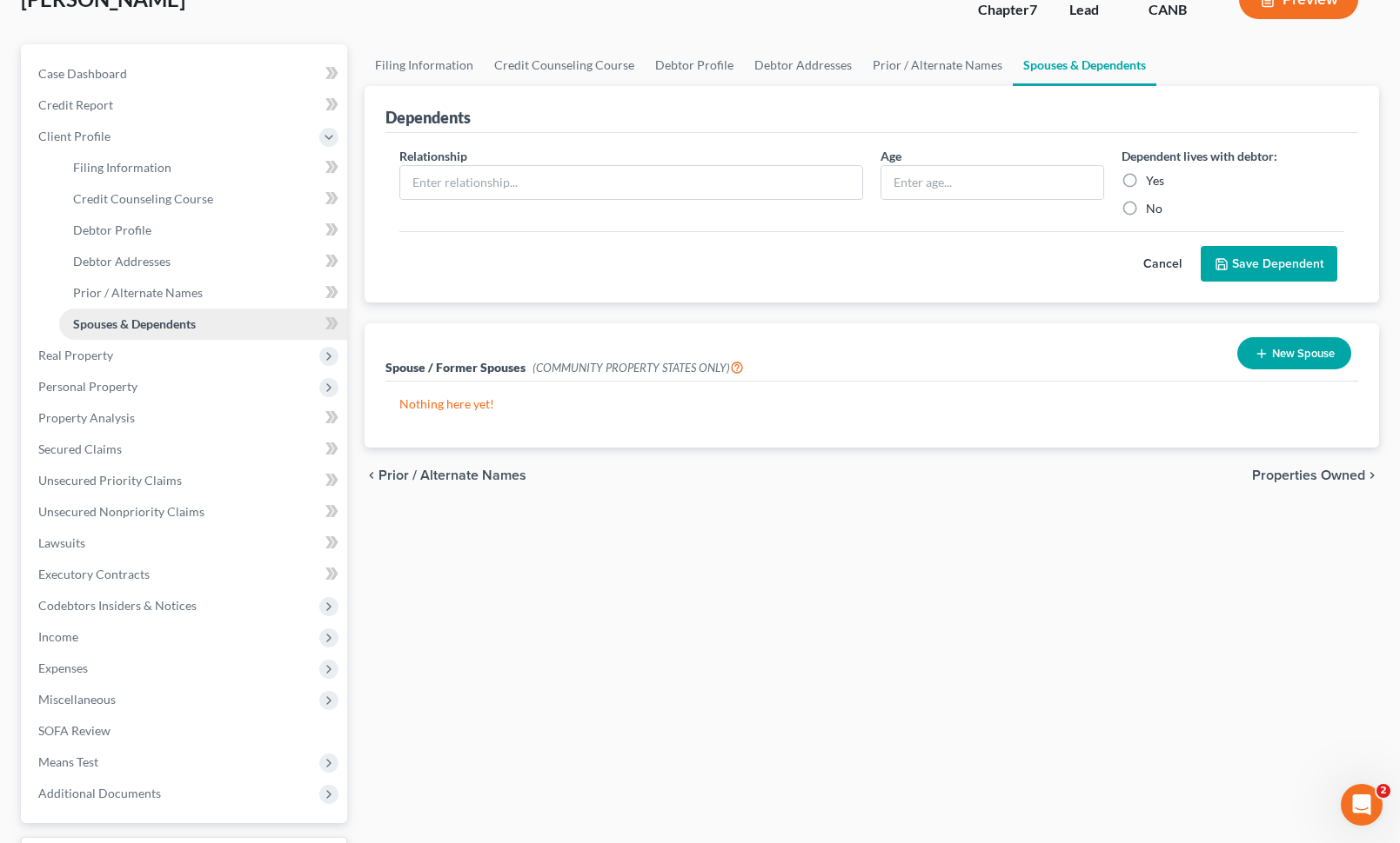
scroll to position [267, 0]
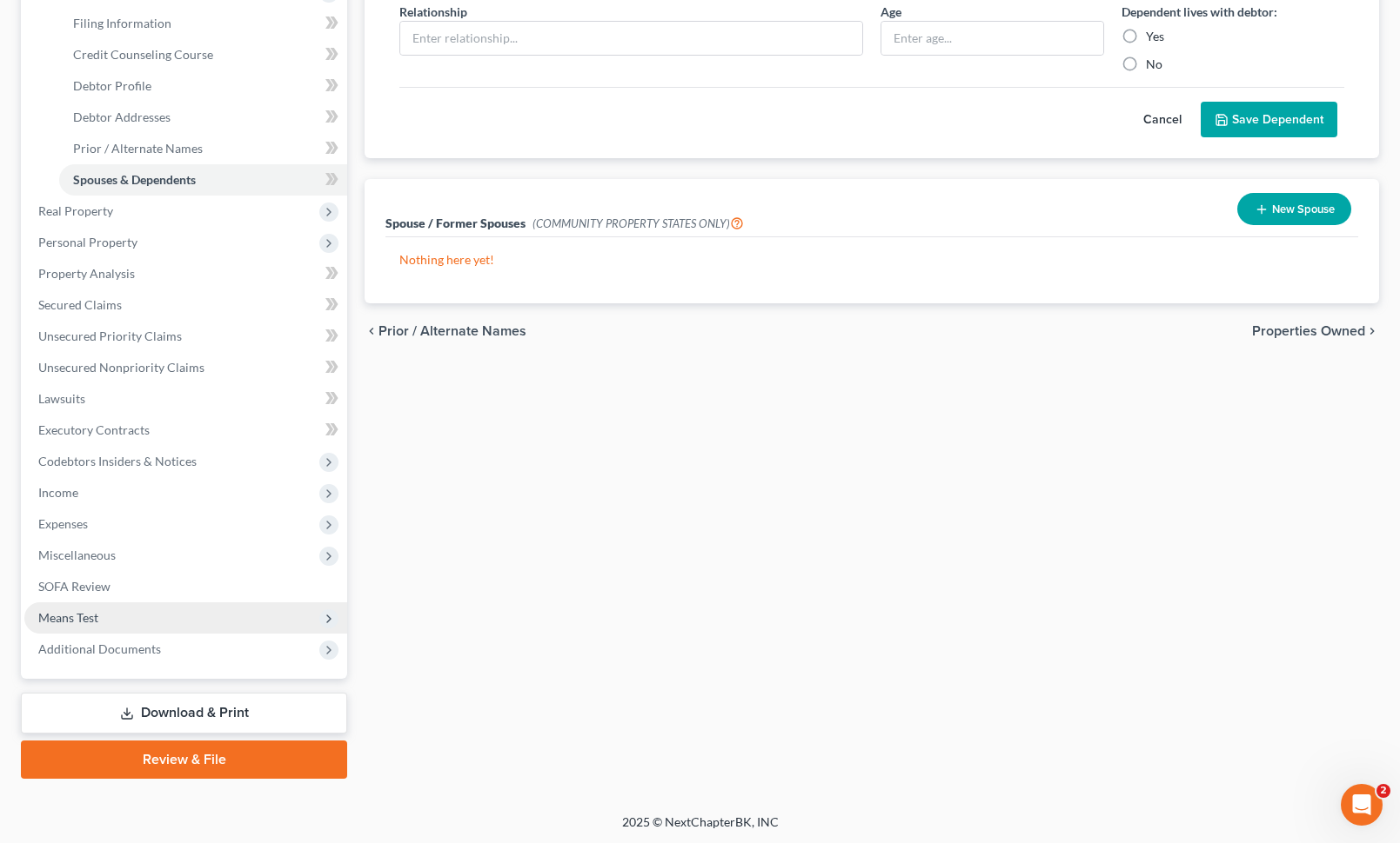
click at [167, 613] on span "Means Test" at bounding box center [186, 618] width 323 height 31
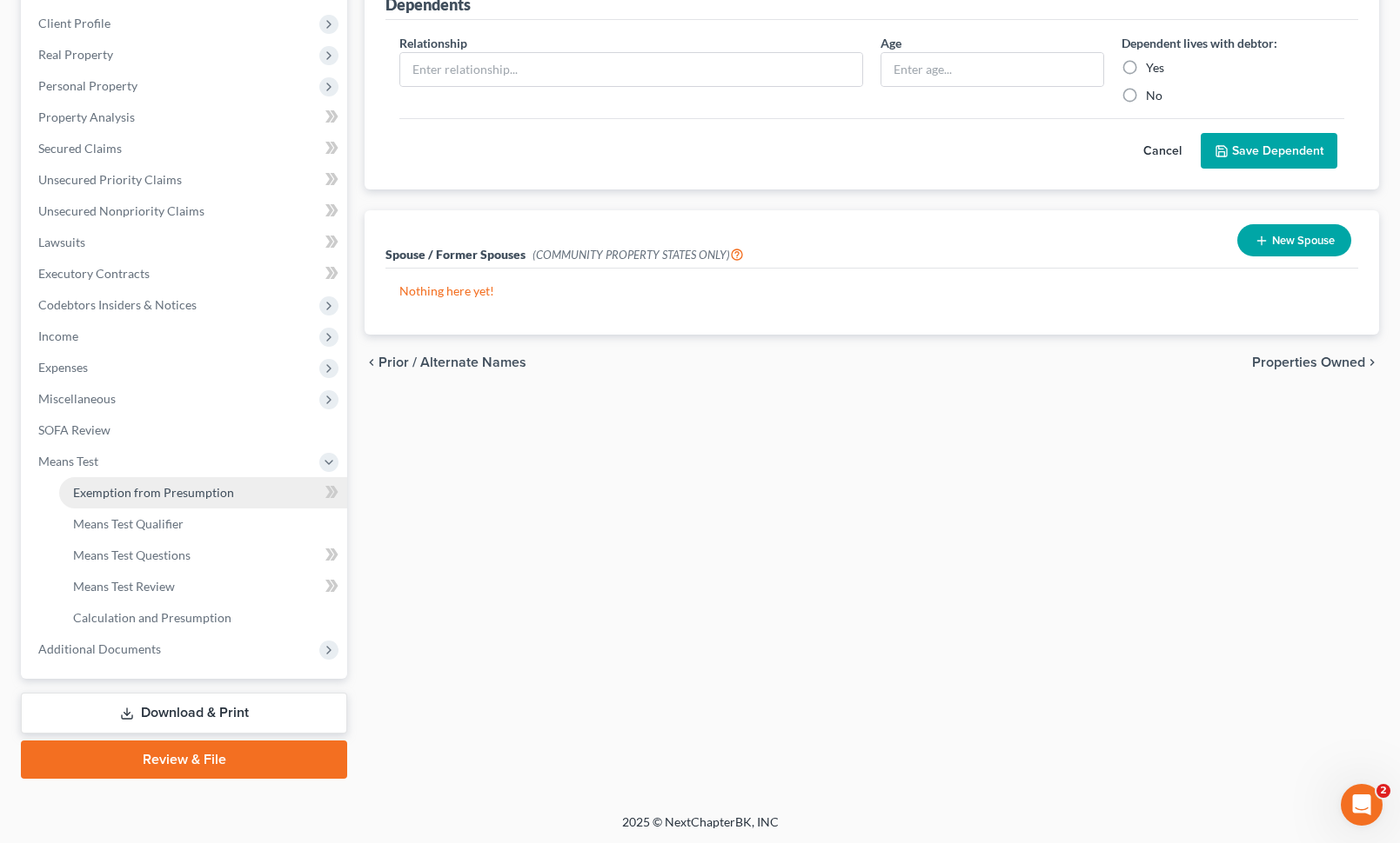
click at [214, 477] on link "Exemption from Presumption" at bounding box center [203, 492] width 288 height 31
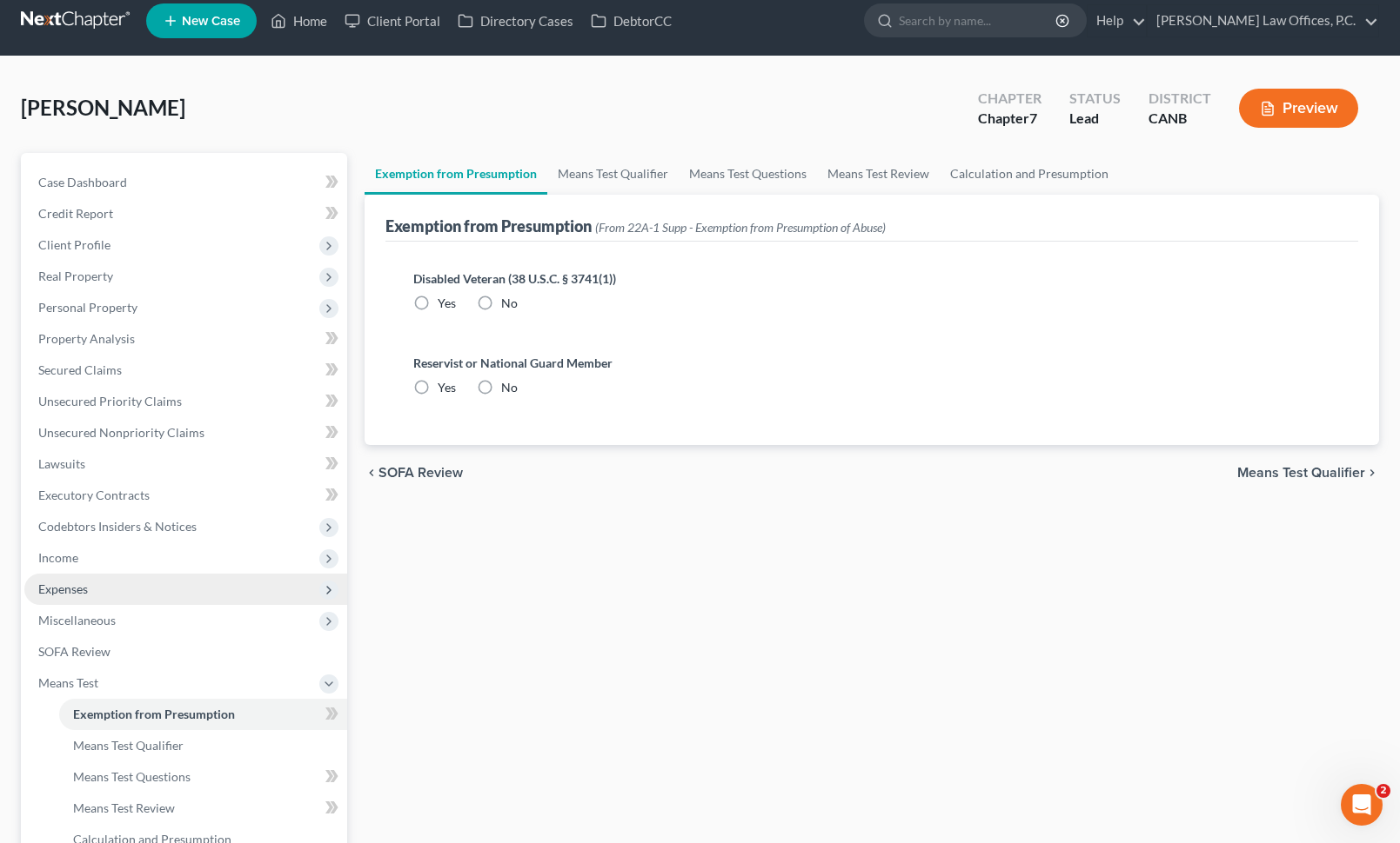
click at [207, 492] on ul "Case Dashboard Payments Invoices Payments Payments Credit Report Client Profile" at bounding box center [186, 527] width 323 height 720
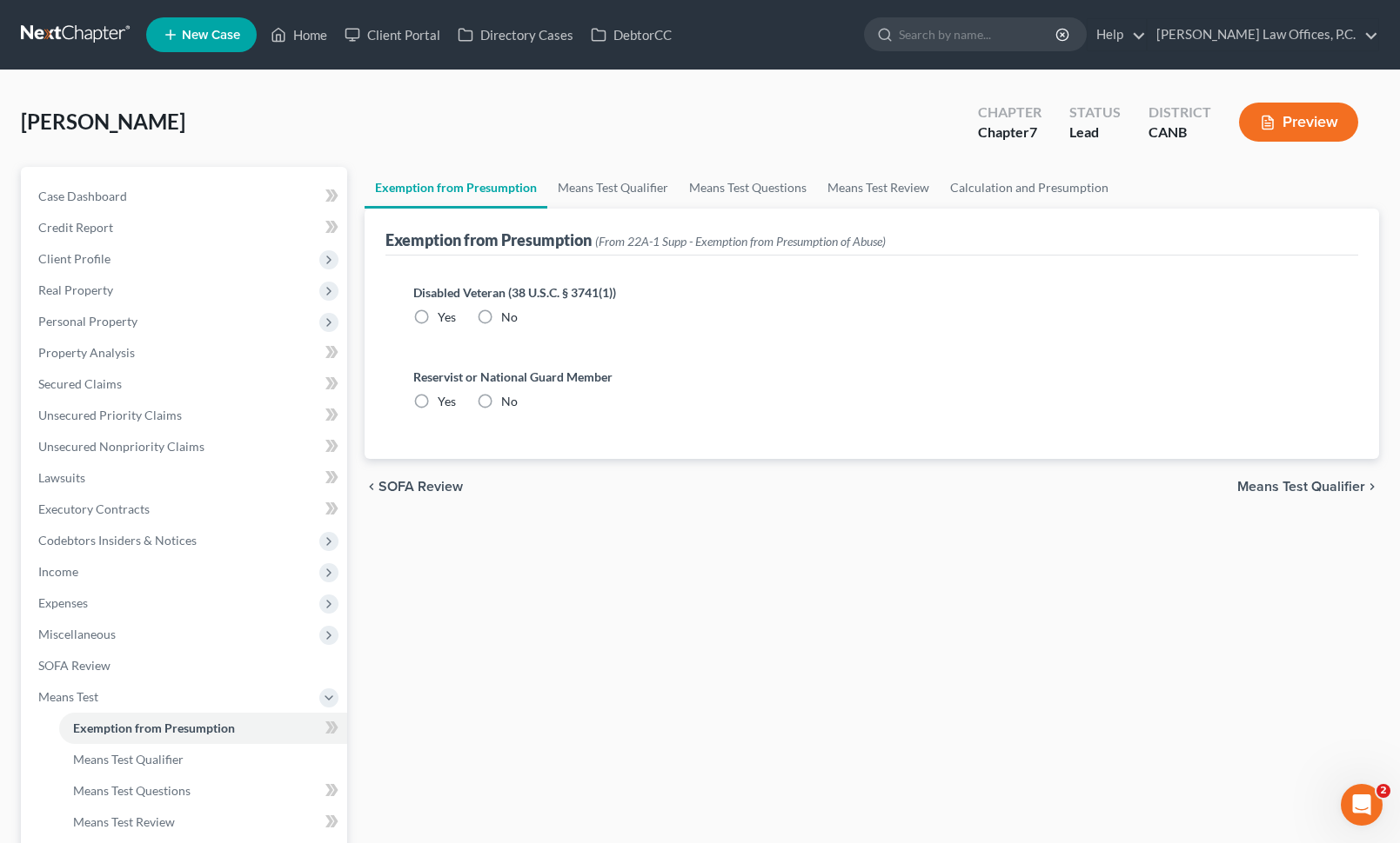
radio input "true"
click at [501, 317] on label "No" at bounding box center [509, 317] width 16 height 17
click at [508, 317] on input "No" at bounding box center [514, 314] width 11 height 11
click at [614, 205] on link "Means Test Qualifier" at bounding box center [613, 188] width 132 height 42
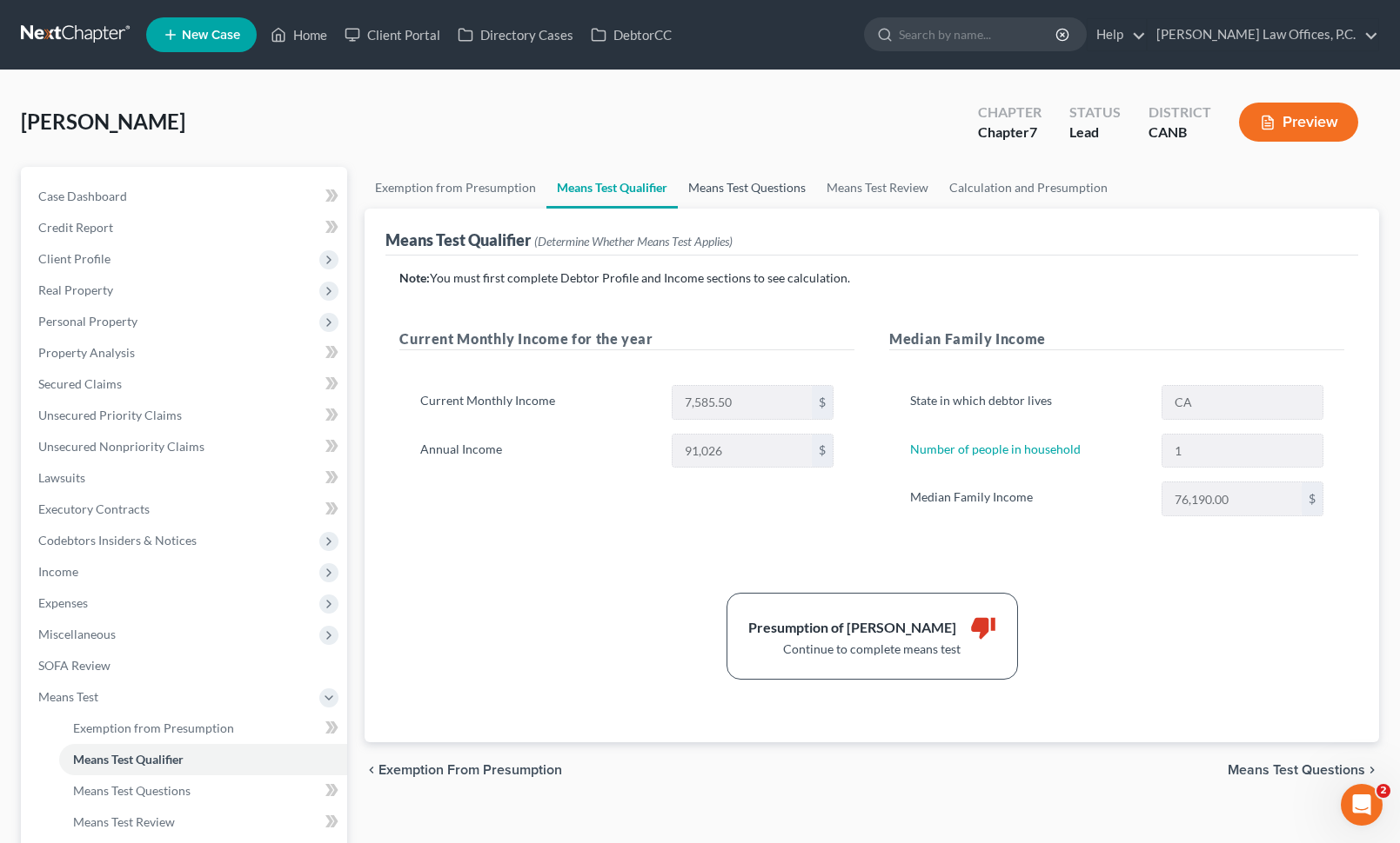
click at [749, 191] on link "Means Test Questions" at bounding box center [746, 188] width 138 height 42
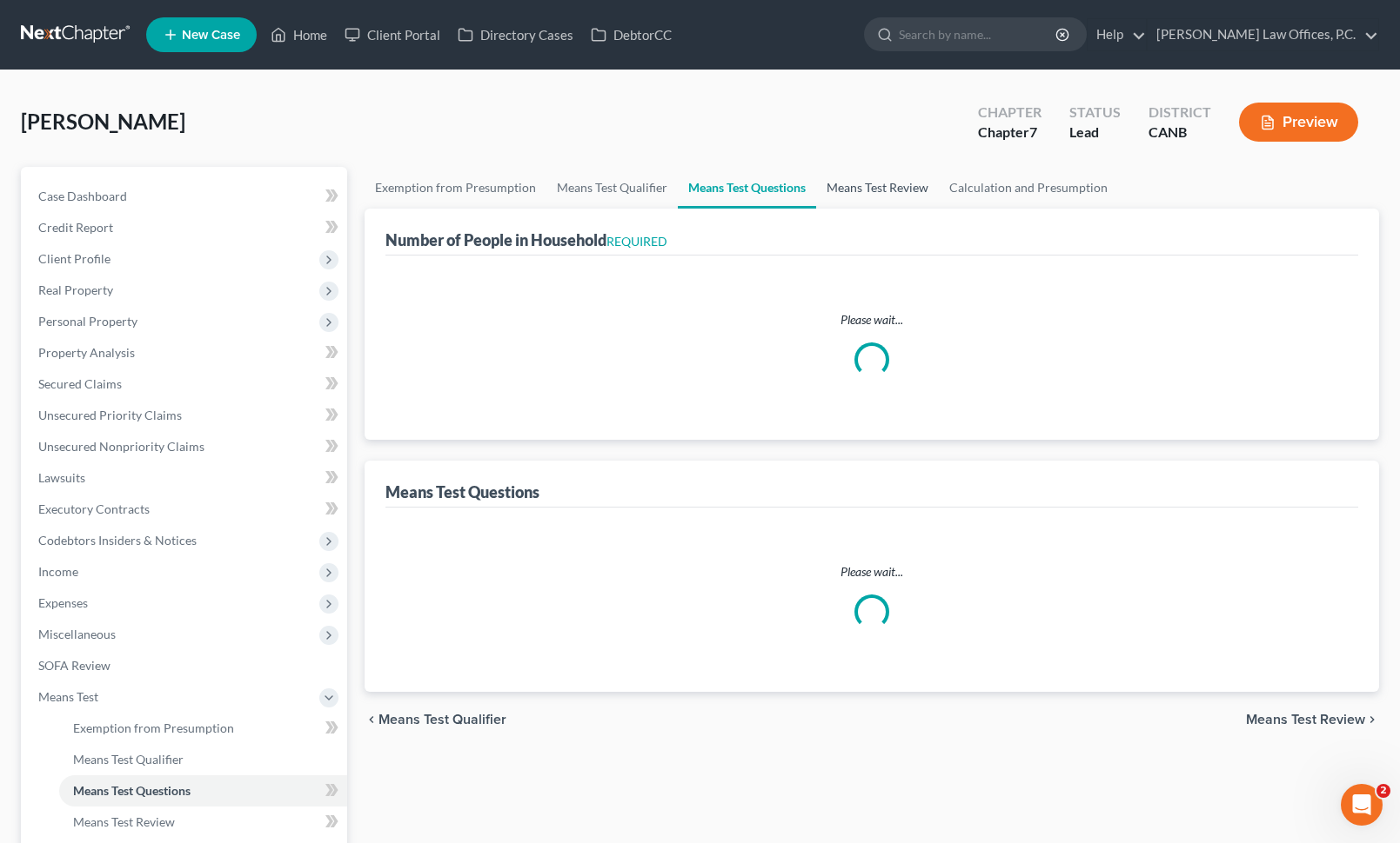
select select "1"
select select "60"
select select "1"
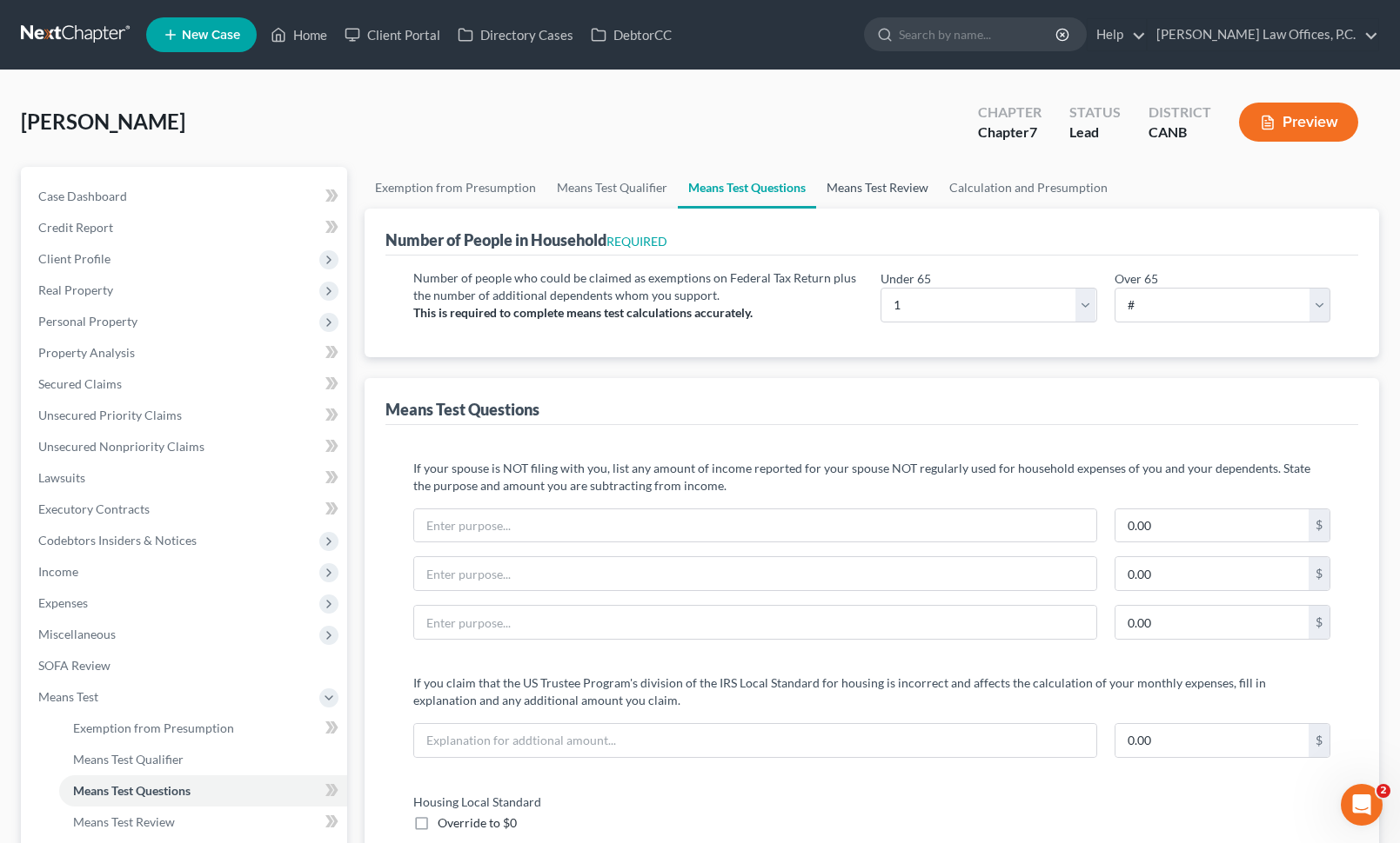
click at [853, 199] on link "Means Test Review" at bounding box center [877, 188] width 123 height 42
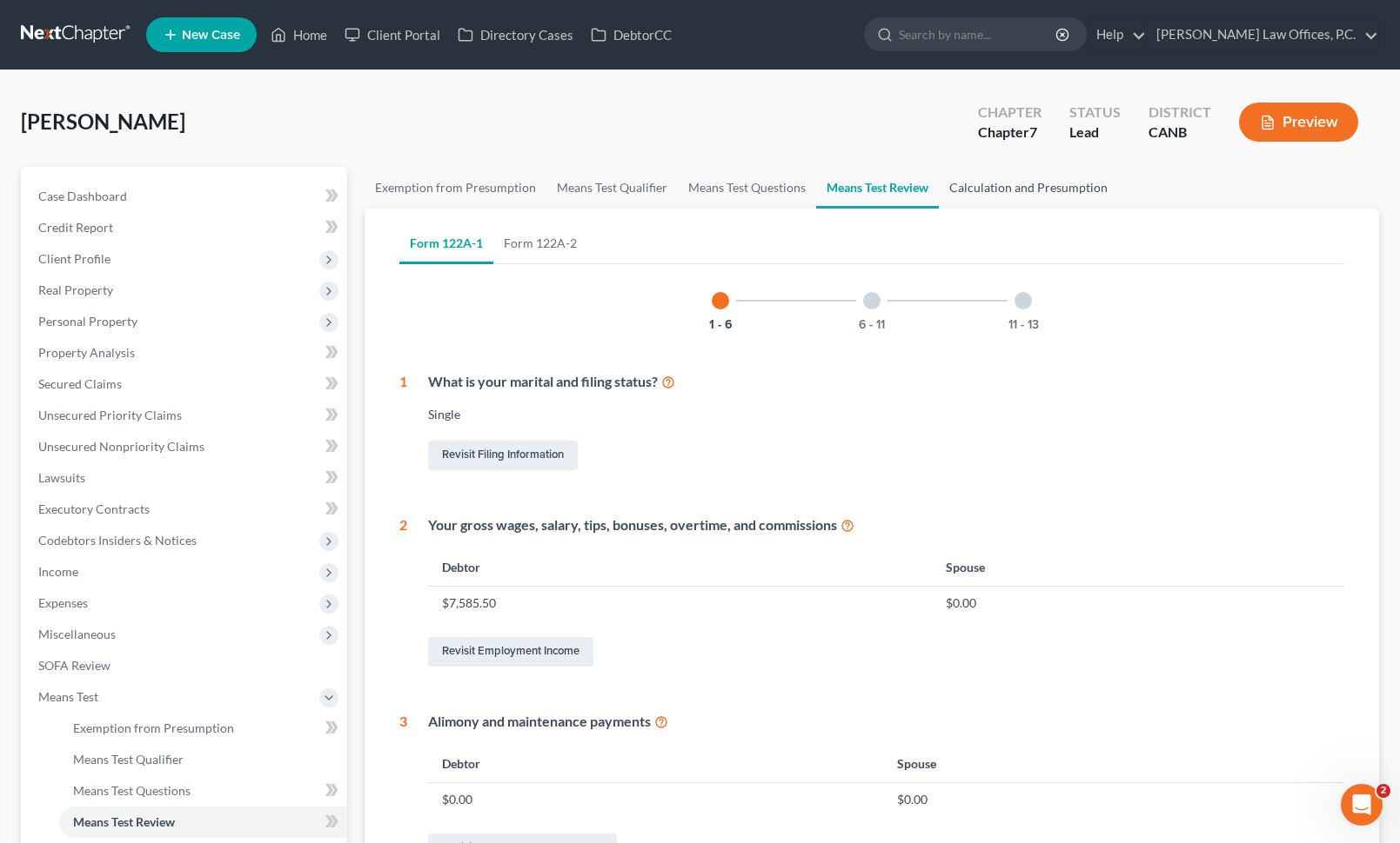
click at [1037, 193] on link "Calculation and Presumption" at bounding box center [1028, 188] width 179 height 42
